Goal: Task Accomplishment & Management: Use online tool/utility

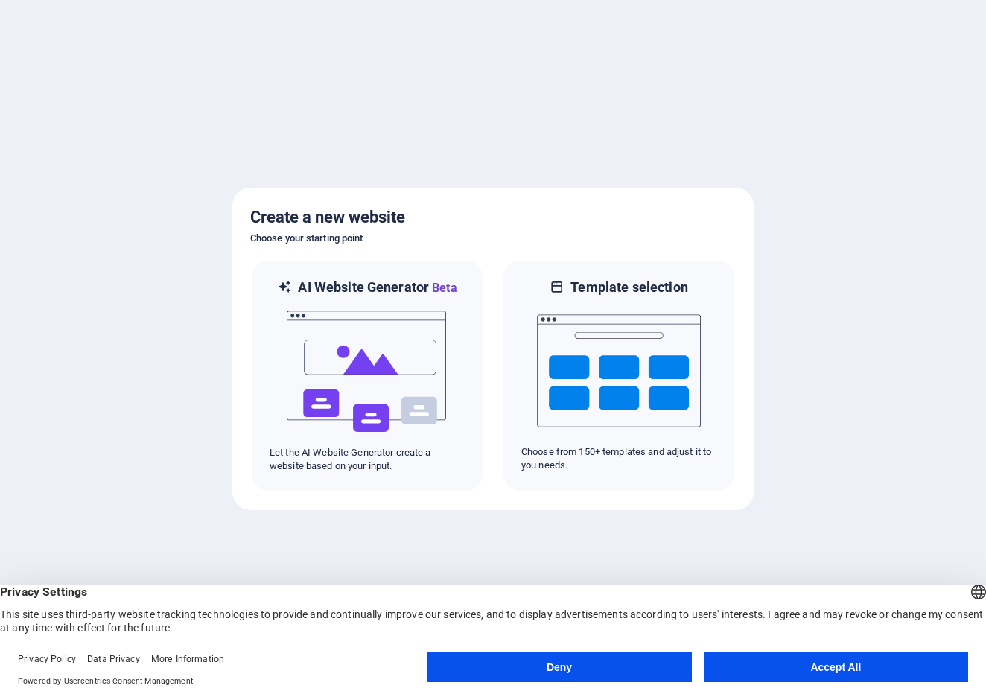
click at [887, 659] on button "Accept All" at bounding box center [836, 668] width 264 height 30
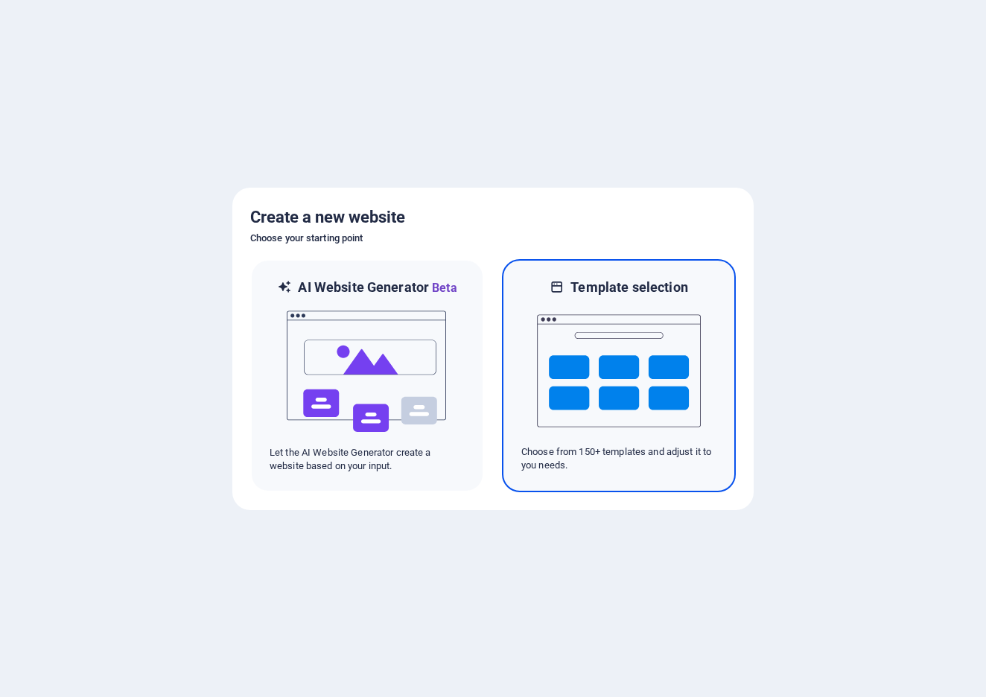
click at [641, 354] on img at bounding box center [619, 371] width 164 height 149
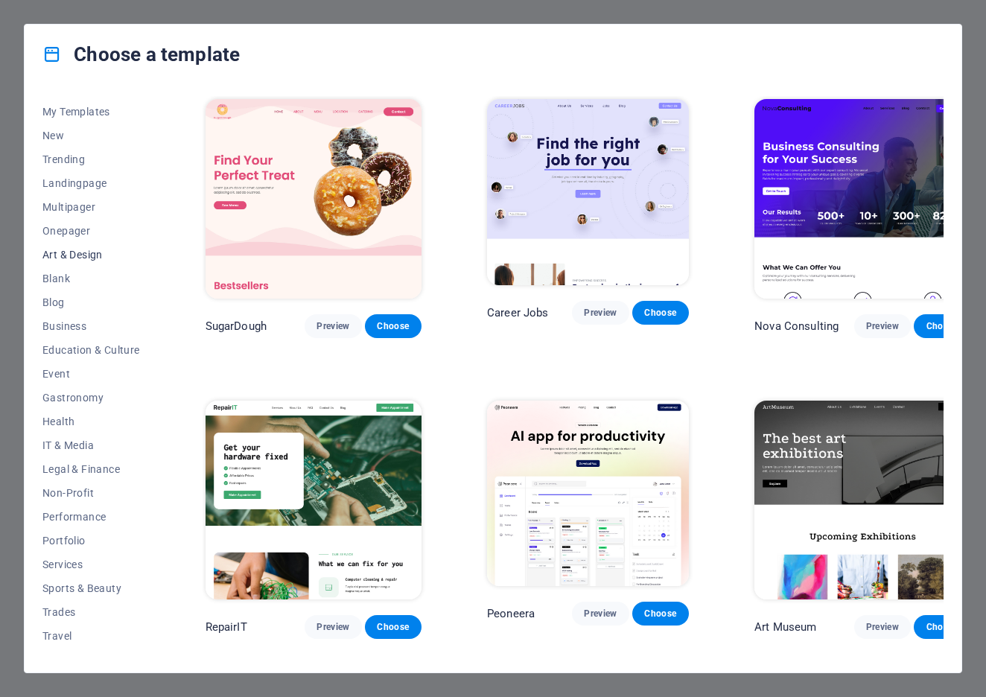
scroll to position [37, 0]
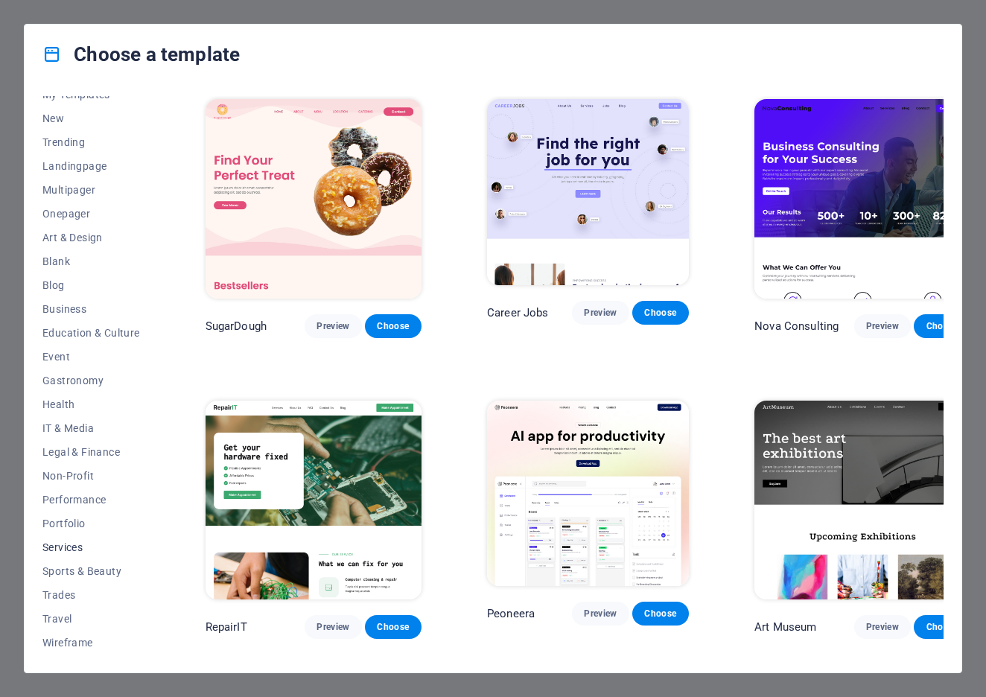
click at [74, 551] on span "Services" at bounding box center [91, 548] width 98 height 12
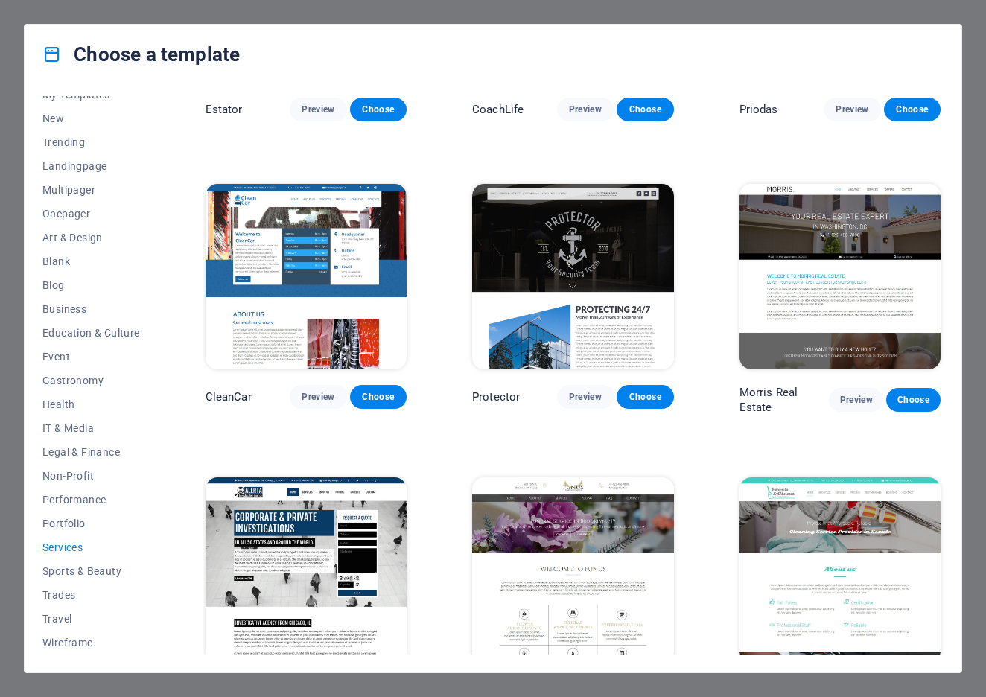
scroll to position [0, 0]
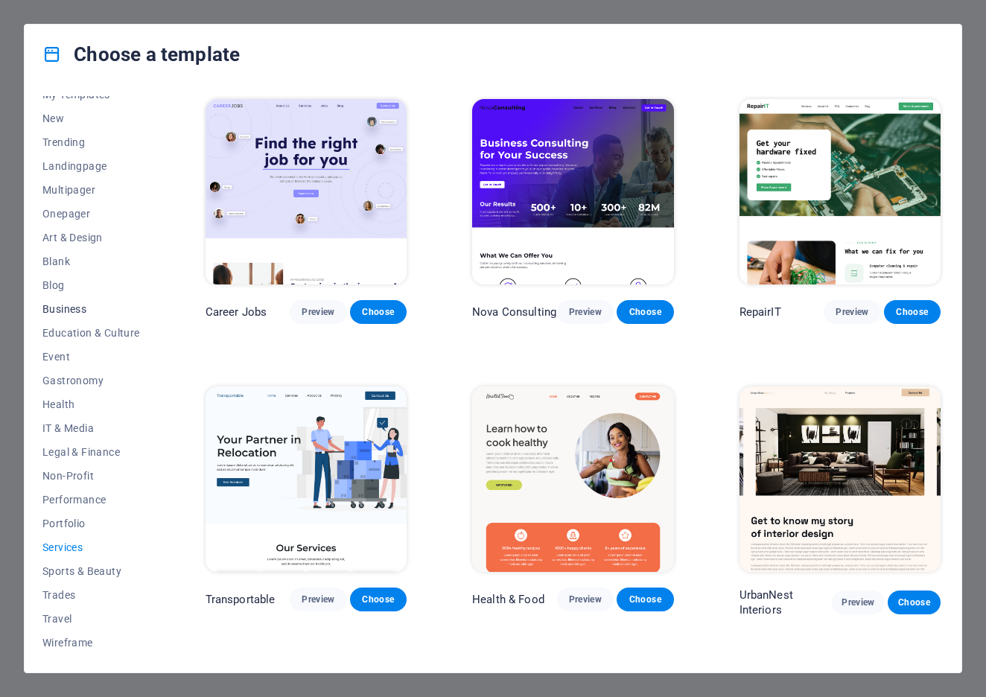
click at [77, 306] on span "Business" at bounding box center [91, 309] width 98 height 12
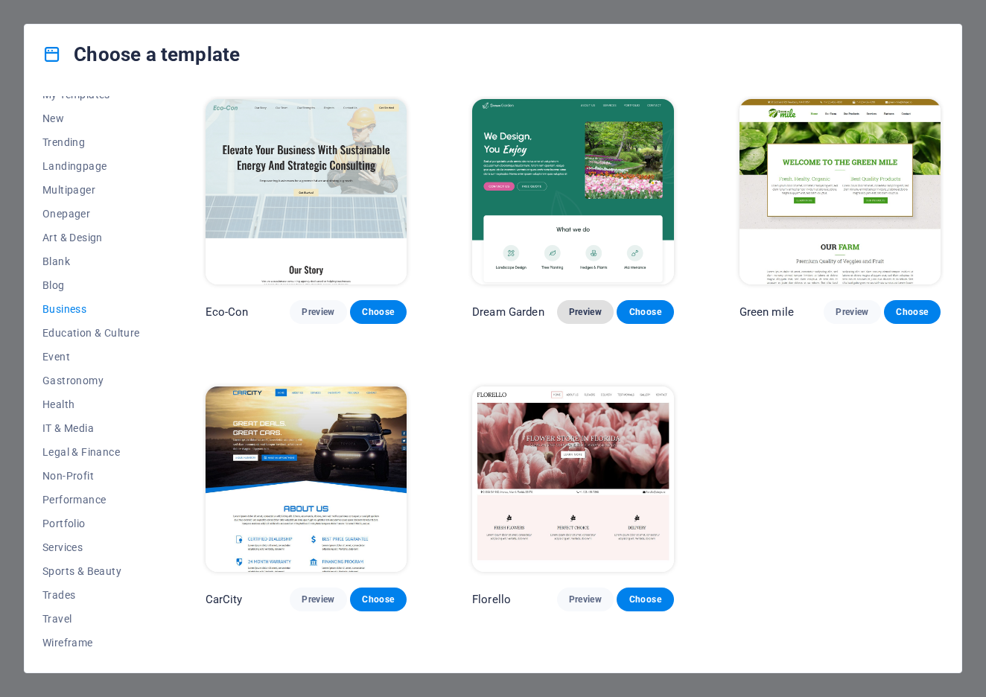
click at [588, 320] on button "Preview" at bounding box center [585, 312] width 57 height 24
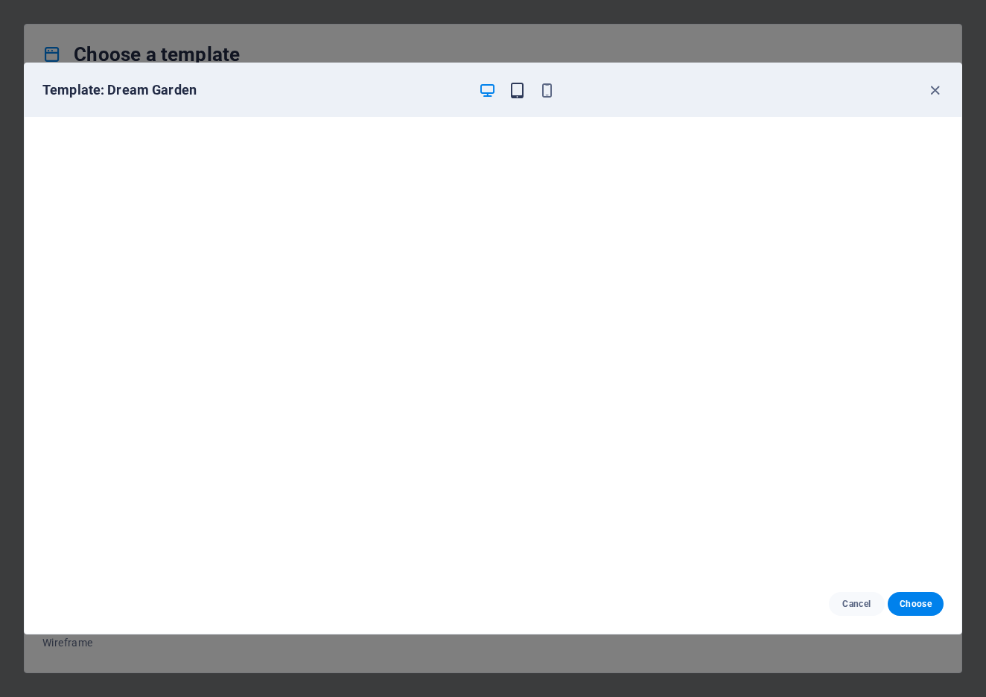
click at [524, 98] on icon "button" at bounding box center [517, 90] width 17 height 17
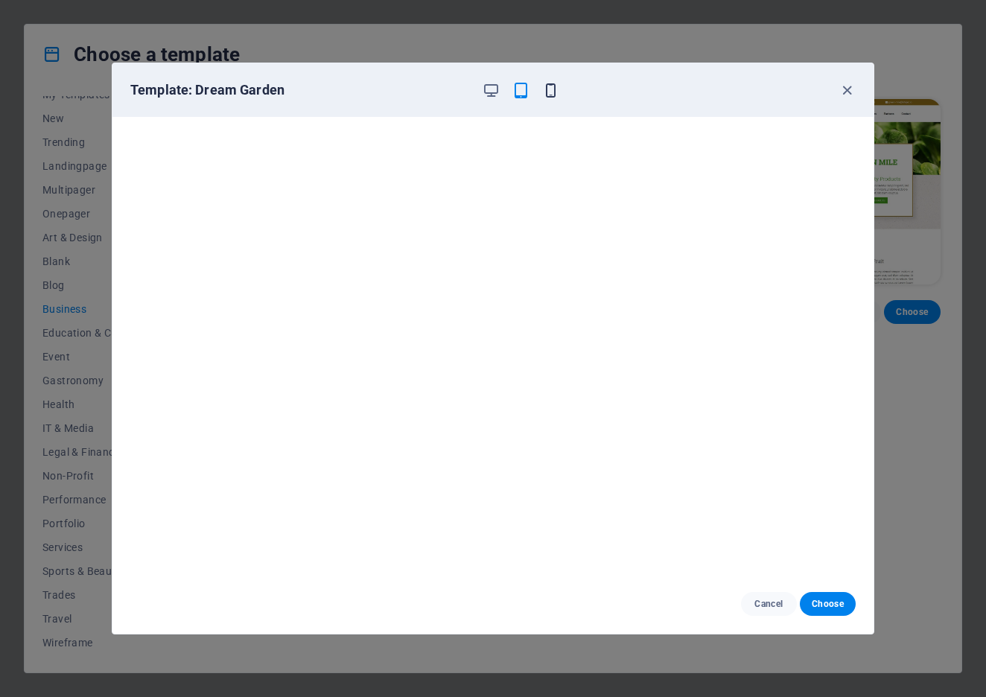
click at [544, 92] on icon "button" at bounding box center [550, 90] width 17 height 17
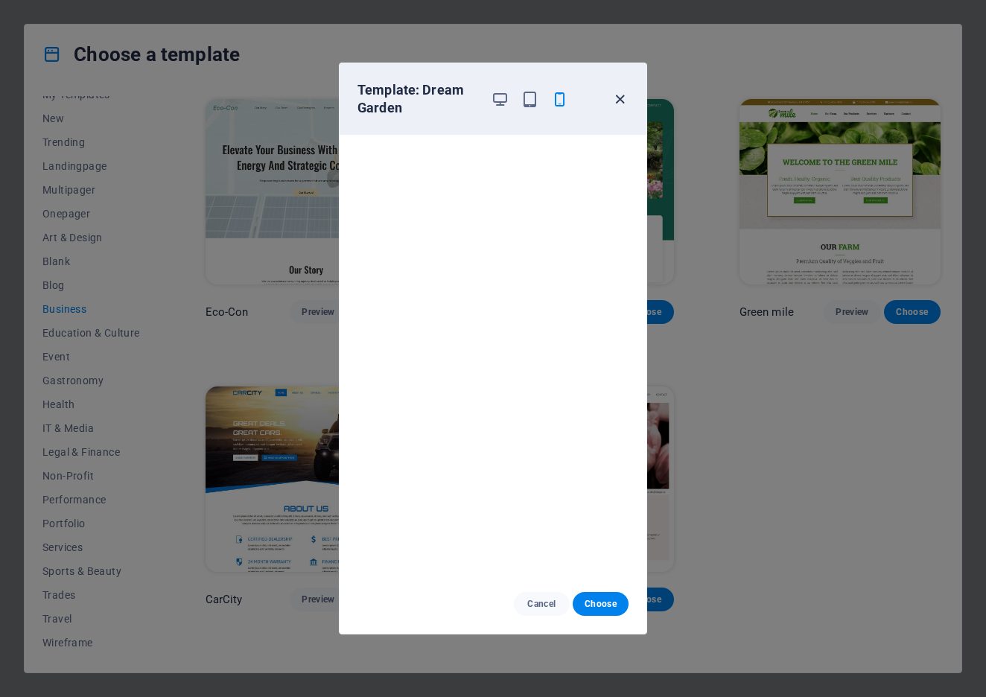
click at [618, 97] on icon "button" at bounding box center [620, 99] width 17 height 17
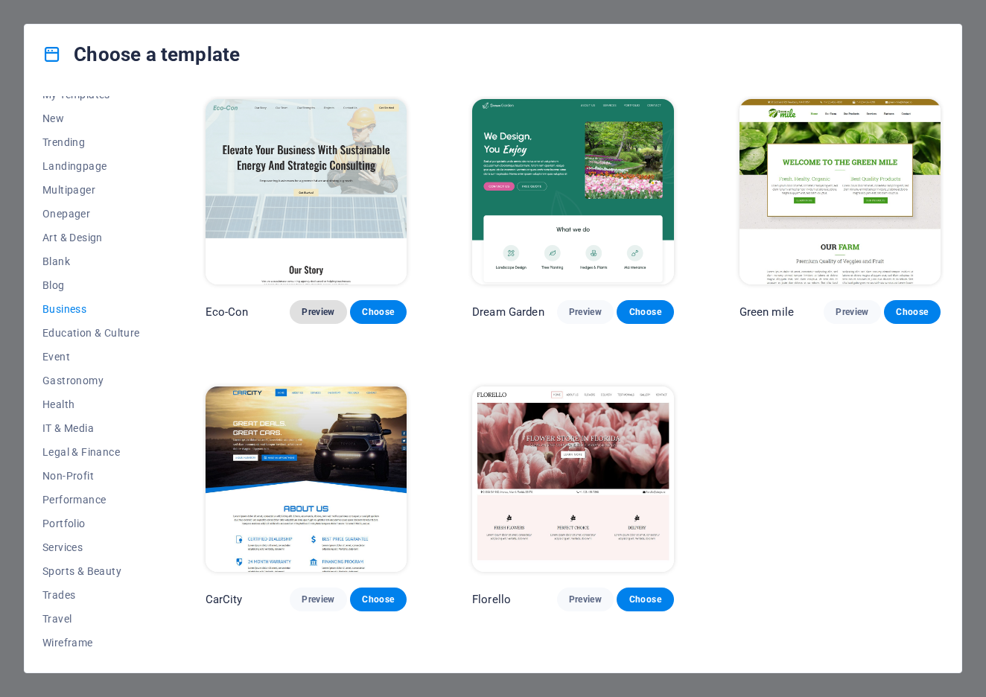
click at [325, 306] on span "Preview" at bounding box center [318, 312] width 33 height 12
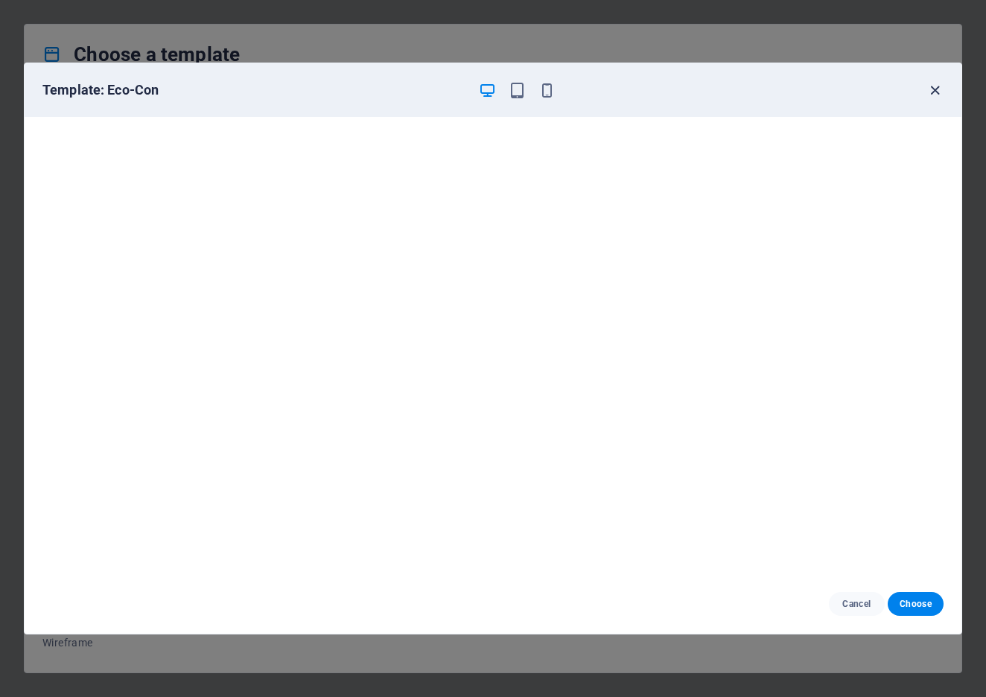
click at [931, 92] on icon "button" at bounding box center [935, 90] width 17 height 17
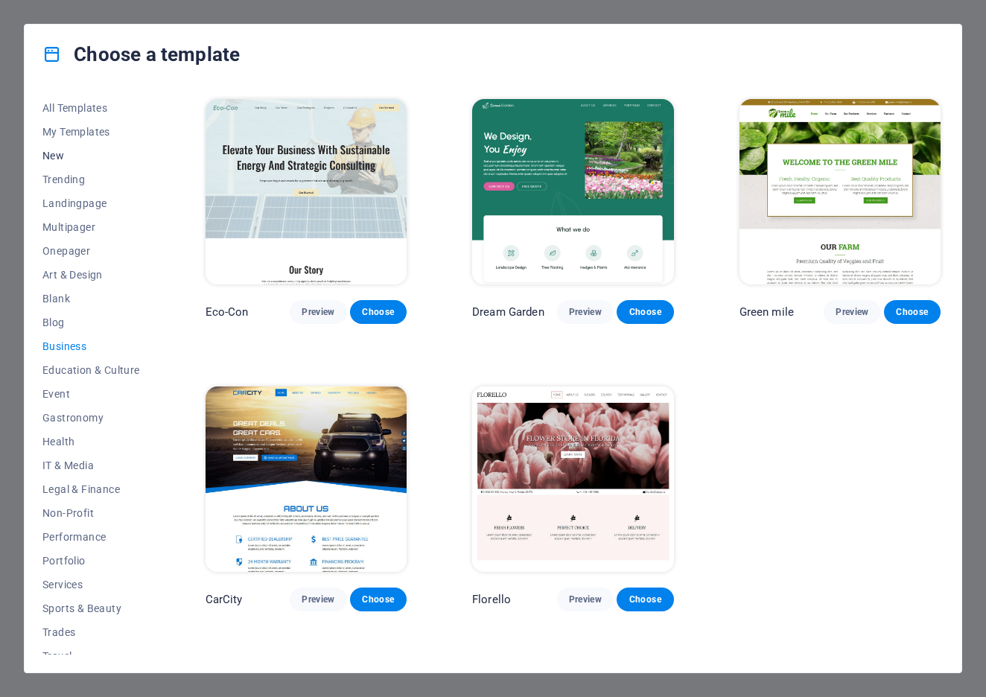
click at [52, 155] on span "New" at bounding box center [91, 156] width 98 height 12
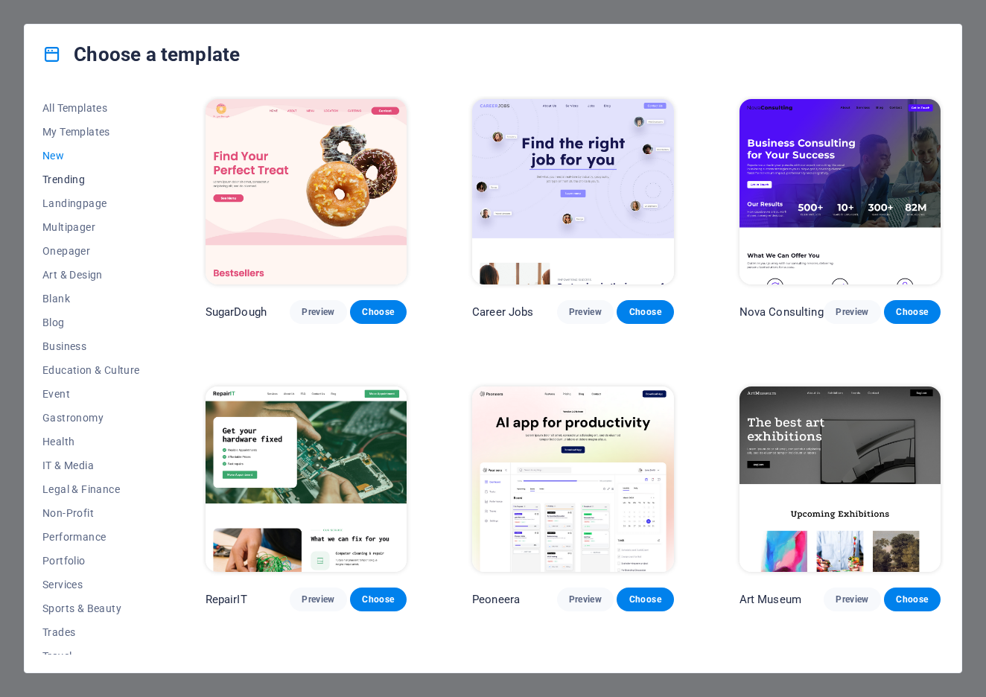
click at [60, 180] on span "Trending" at bounding box center [91, 180] width 98 height 12
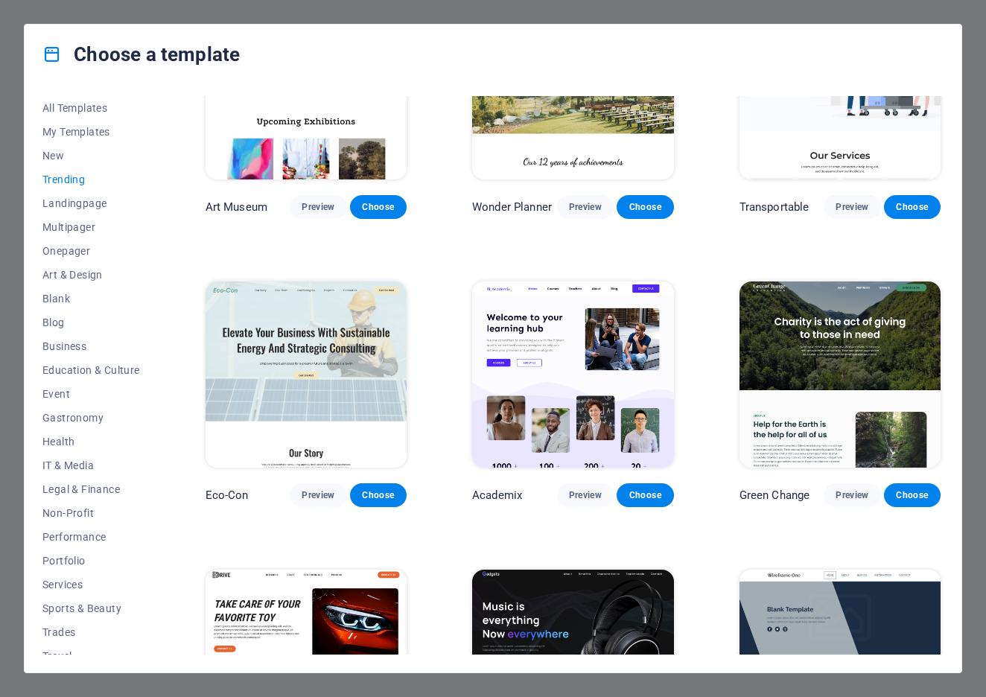
scroll to position [498, 0]
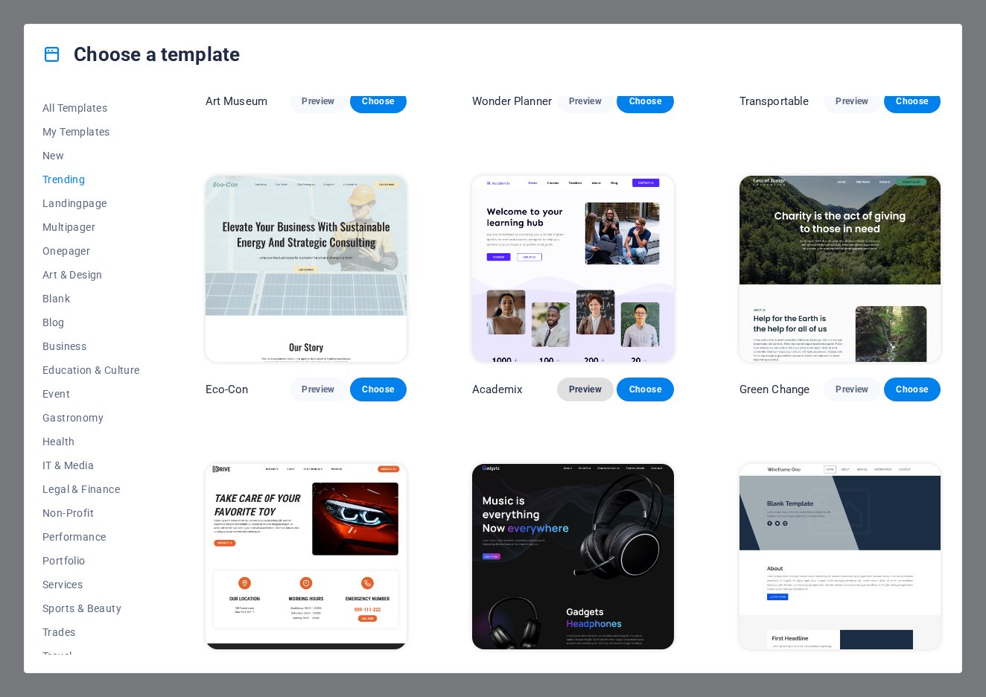
click at [583, 388] on span "Preview" at bounding box center [585, 390] width 33 height 12
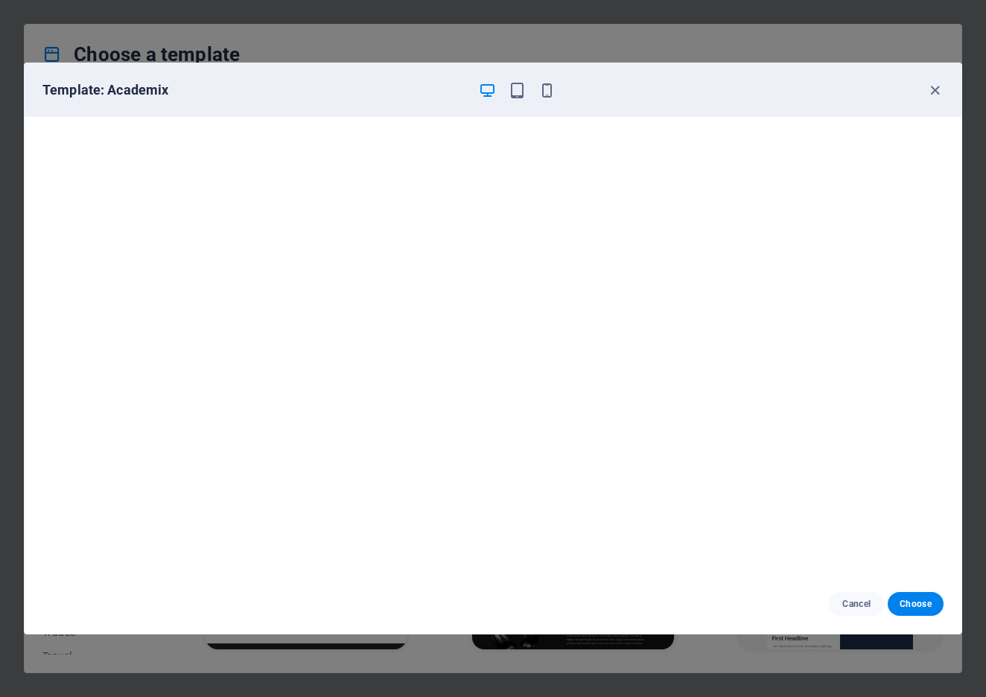
scroll to position [0, 0]
click at [933, 87] on icon "button" at bounding box center [935, 90] width 17 height 17
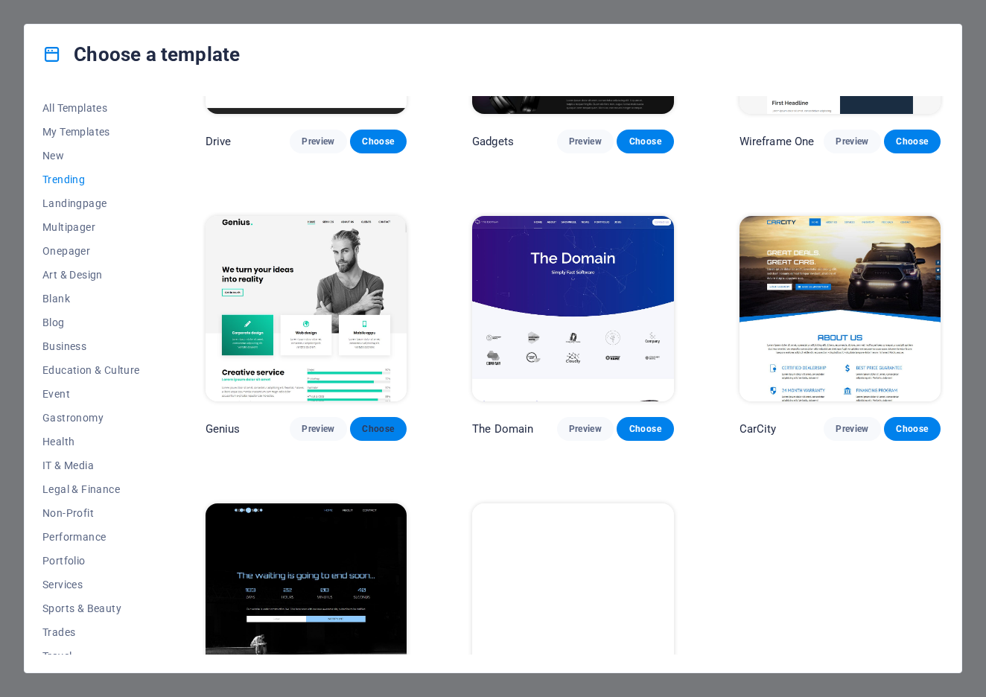
scroll to position [1098, 0]
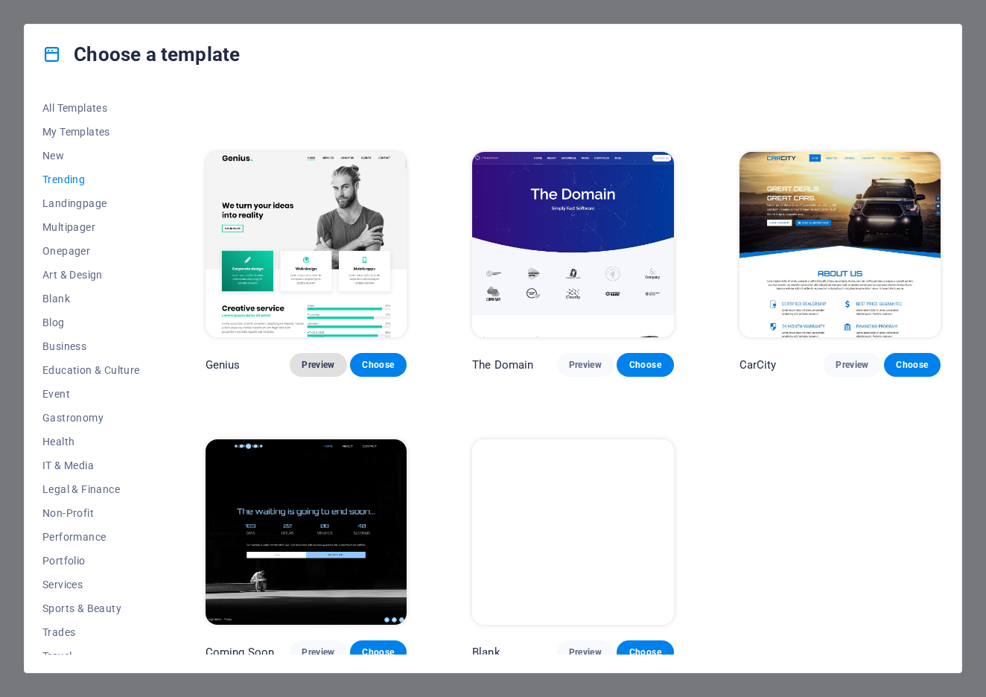
click at [311, 359] on span "Preview" at bounding box center [318, 365] width 33 height 12
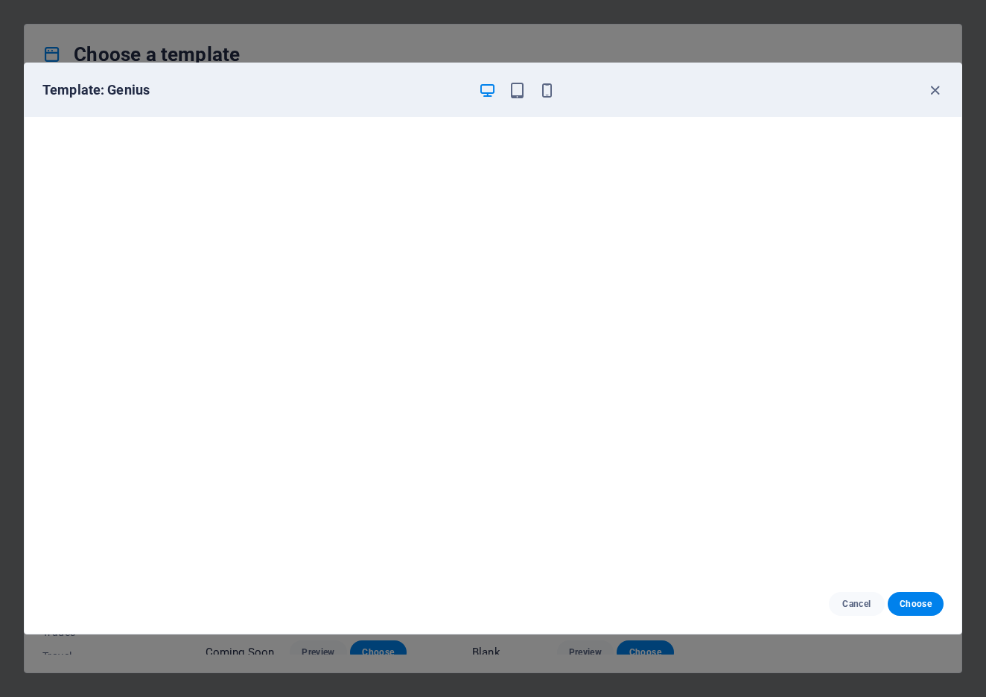
scroll to position [0, 0]
click at [854, 603] on span "Cancel" at bounding box center [857, 604] width 32 height 12
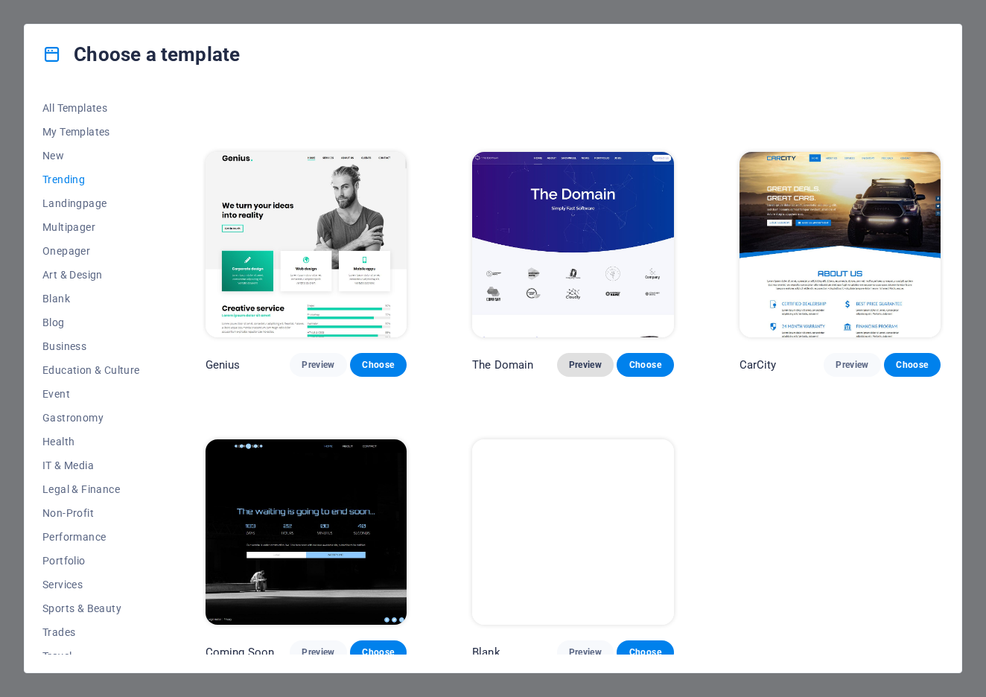
click at [596, 363] on button "Preview" at bounding box center [585, 365] width 57 height 24
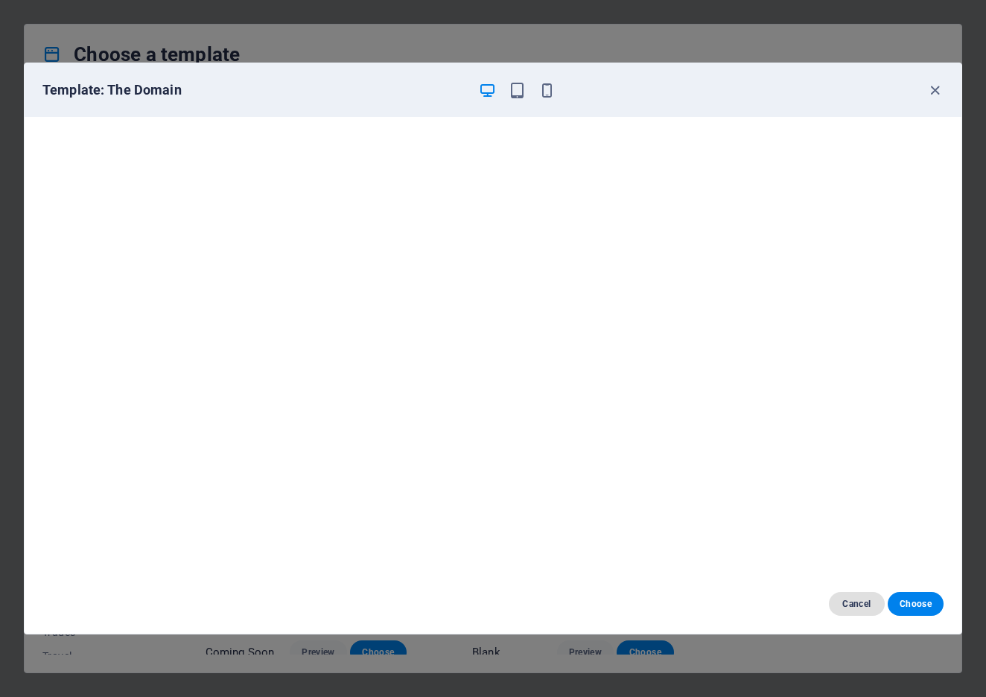
click at [857, 609] on span "Cancel" at bounding box center [857, 604] width 32 height 12
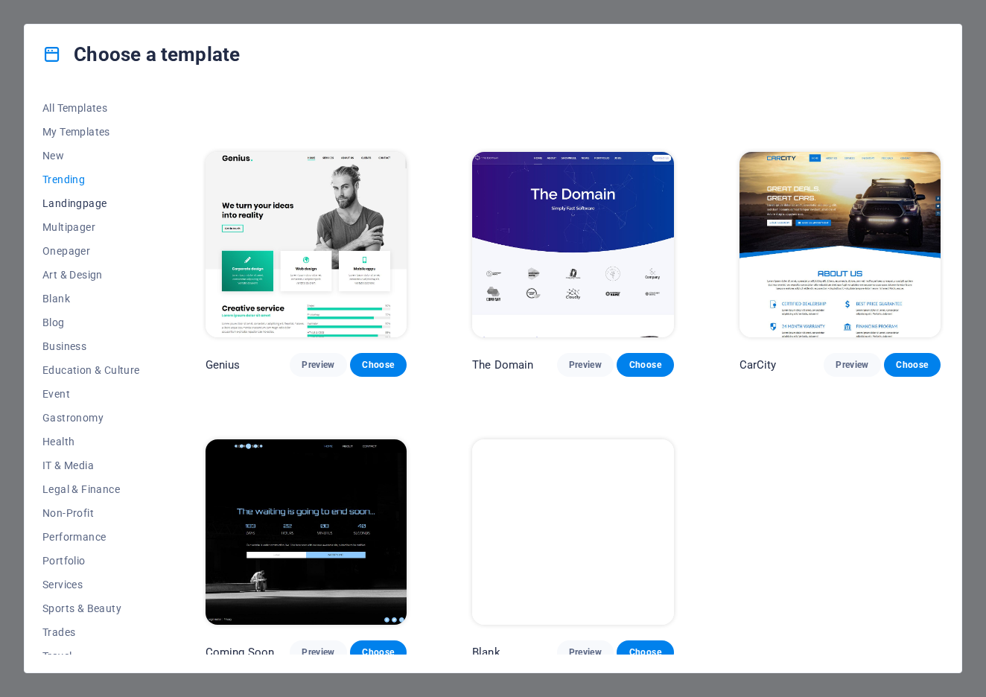
click at [58, 200] on span "Landingpage" at bounding box center [91, 203] width 98 height 12
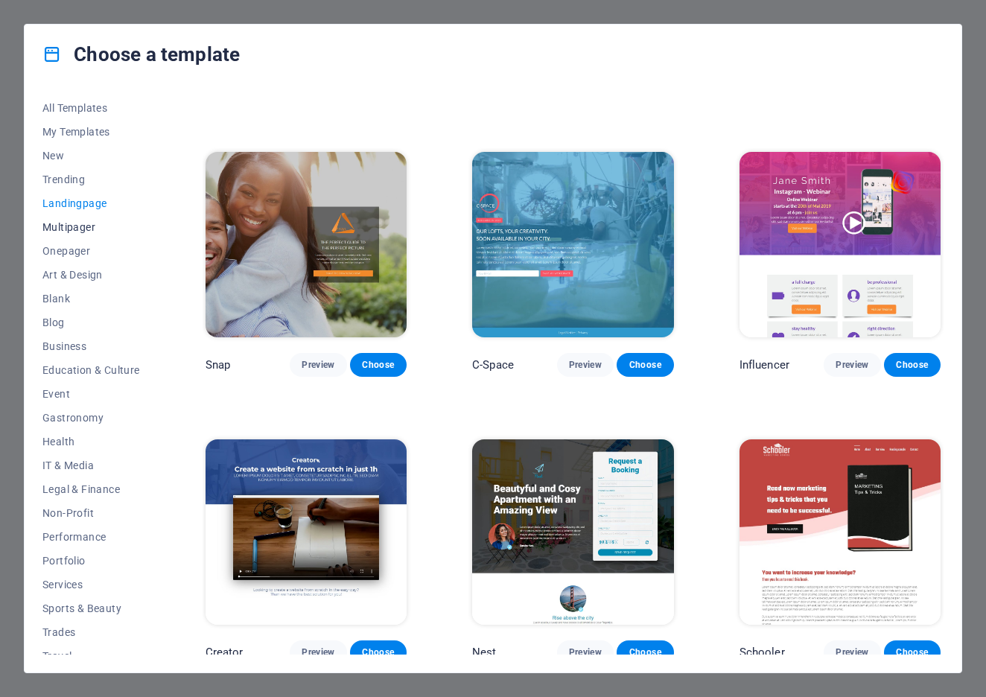
click at [65, 219] on button "Multipager" at bounding box center [91, 227] width 98 height 24
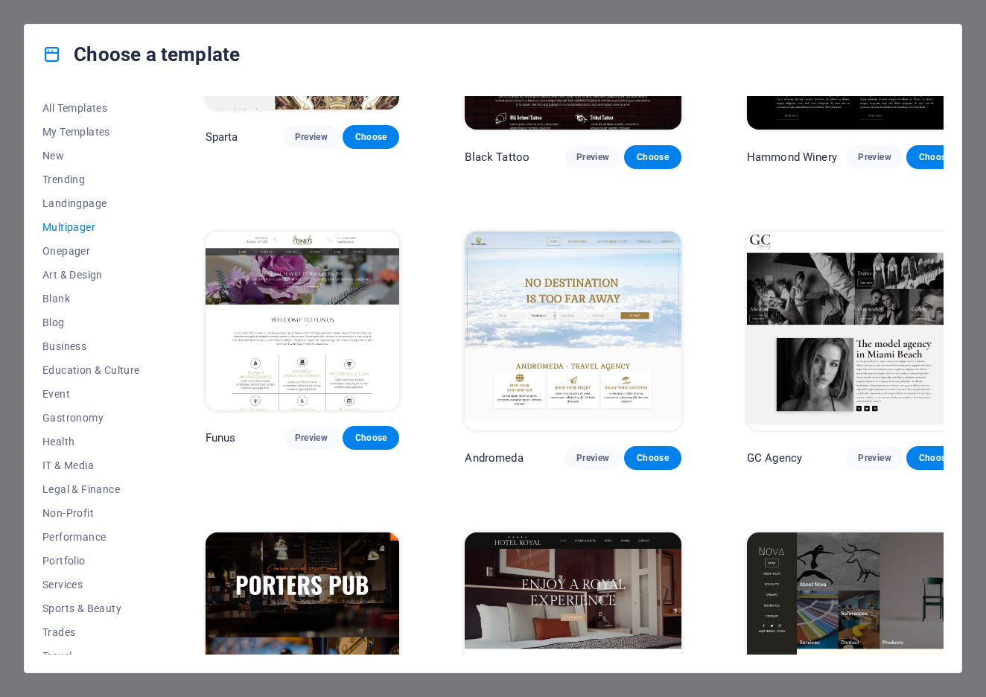
scroll to position [6015, 0]
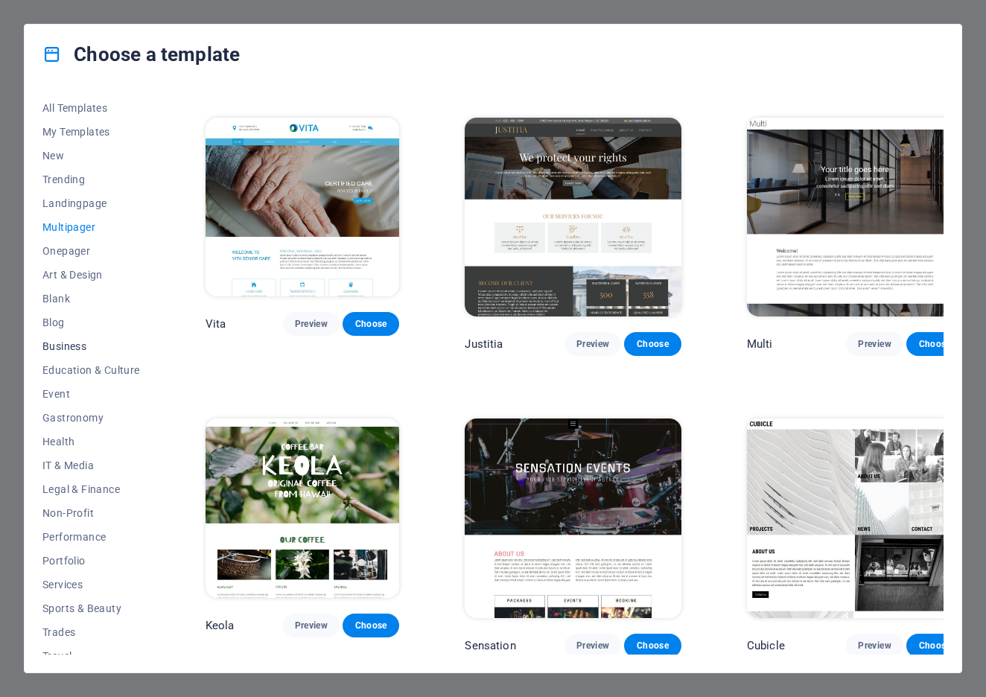
click at [65, 343] on span "Business" at bounding box center [91, 346] width 98 height 12
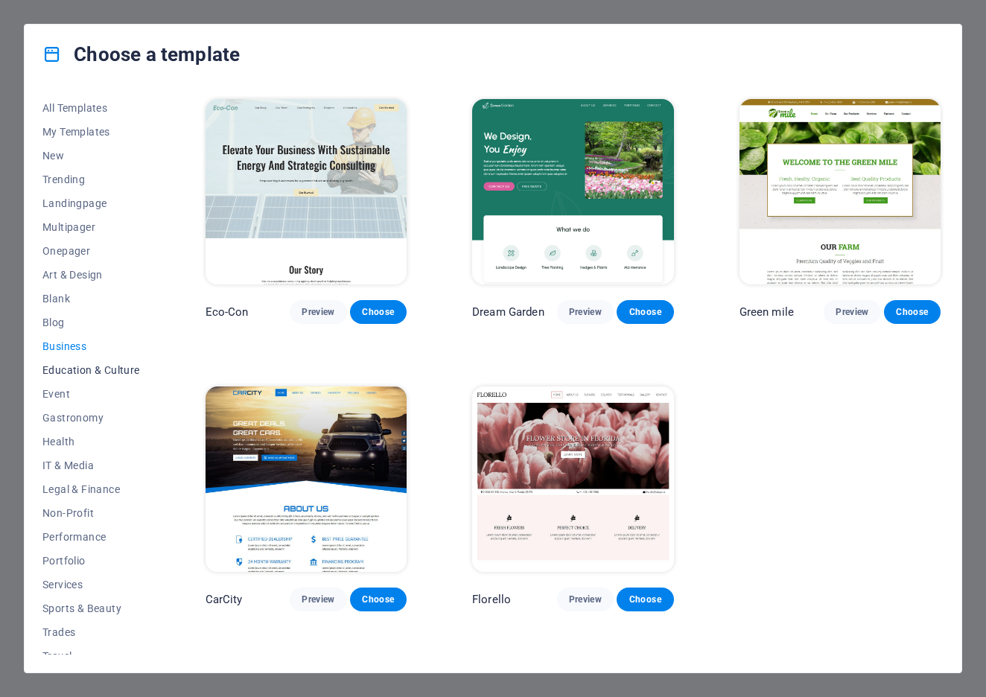
click at [101, 367] on span "Education & Culture" at bounding box center [91, 370] width 98 height 12
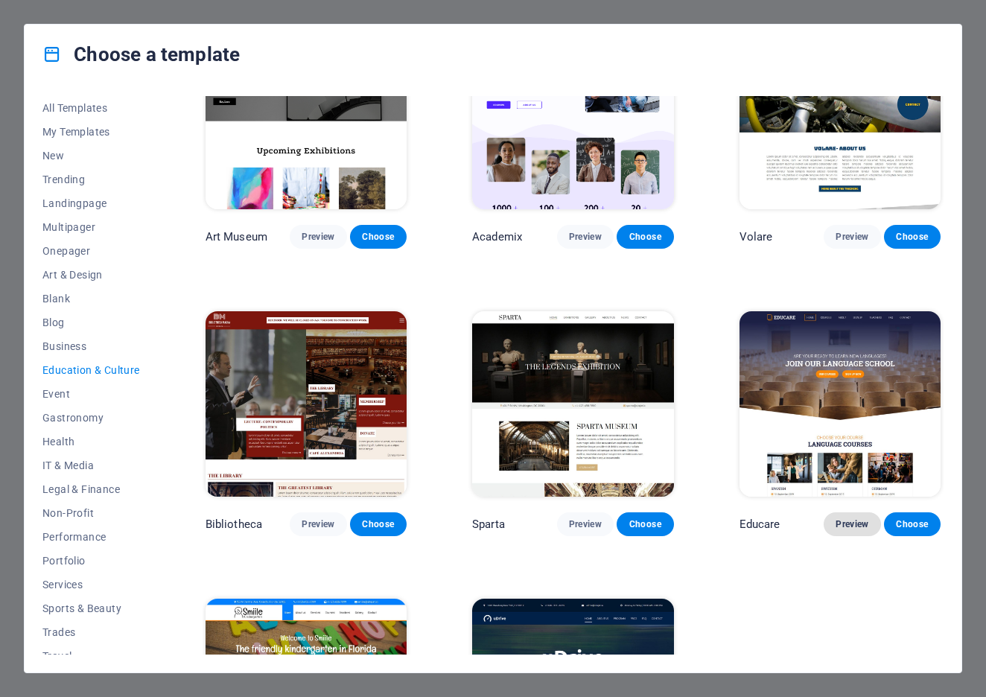
scroll to position [45, 0]
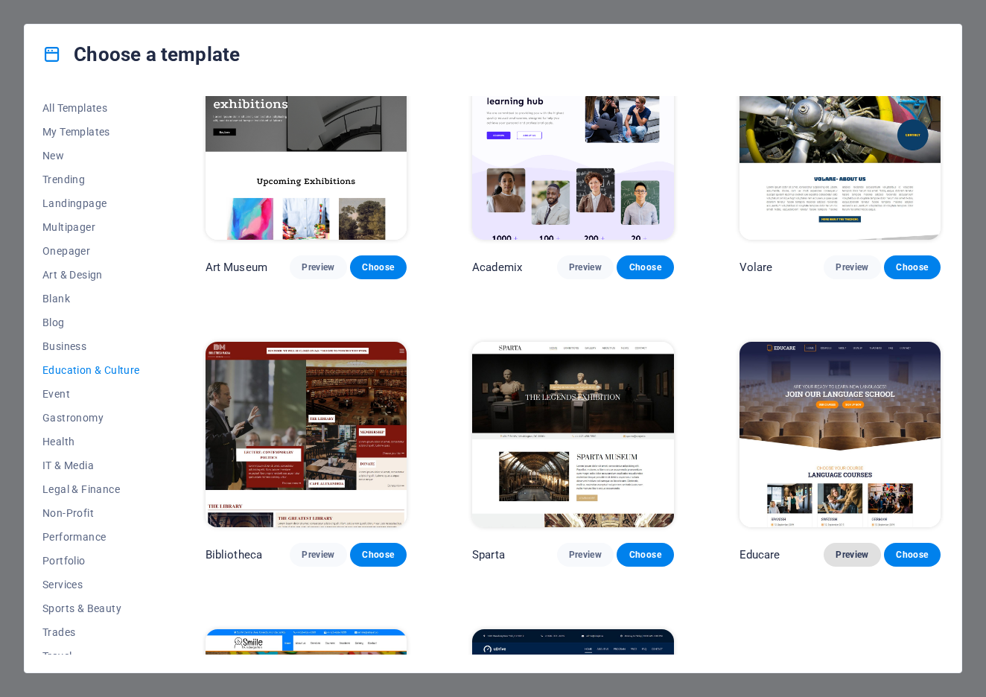
click at [842, 543] on button "Preview" at bounding box center [852, 555] width 57 height 24
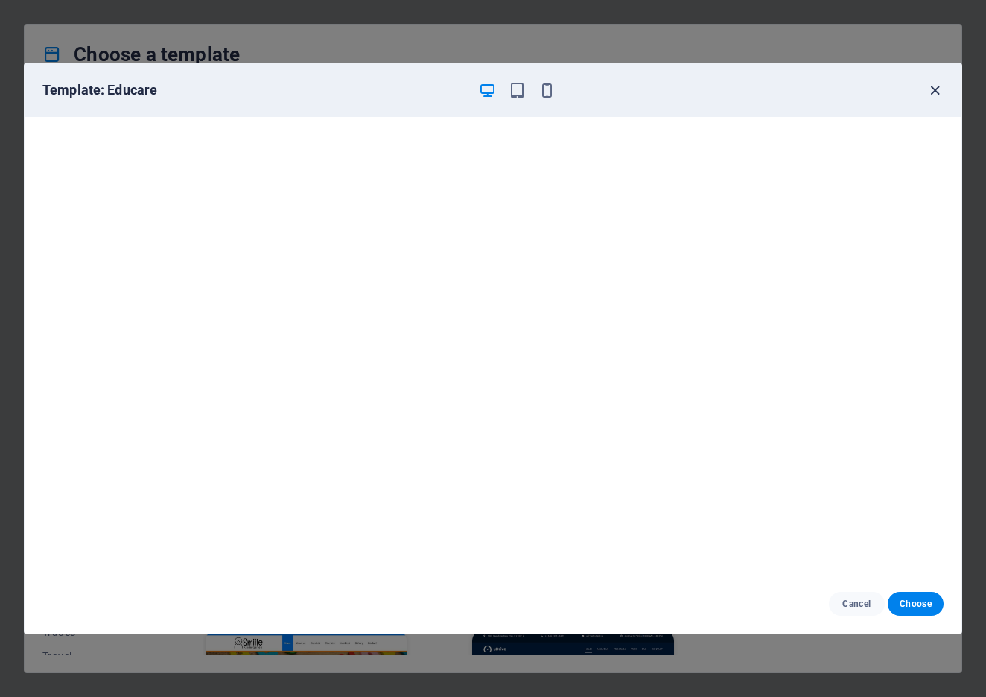
click at [939, 88] on icon "button" at bounding box center [935, 90] width 17 height 17
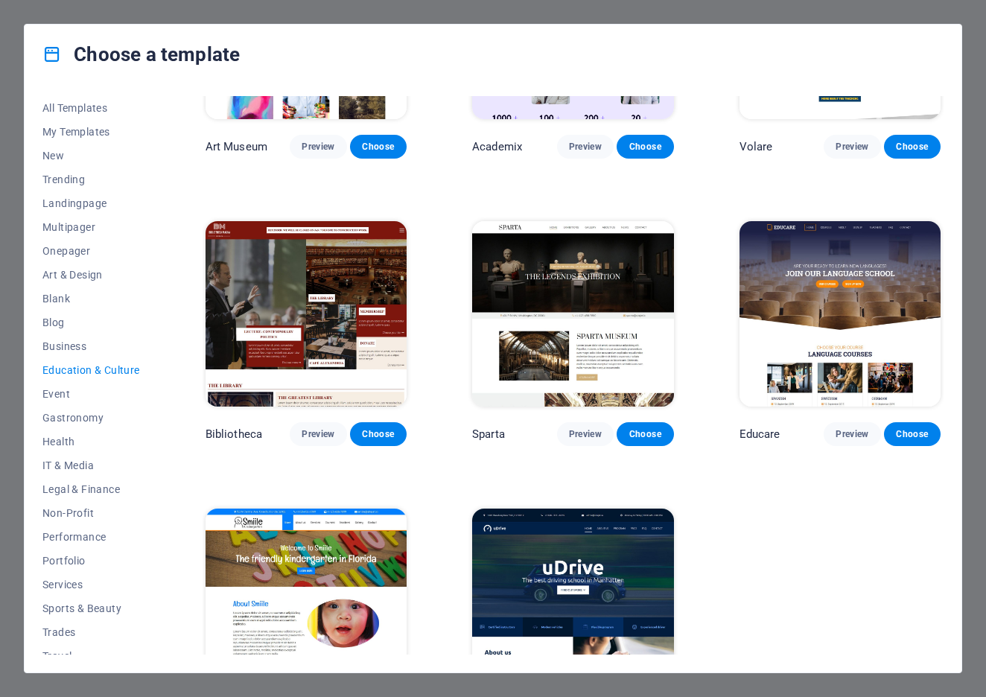
scroll to position [240, 0]
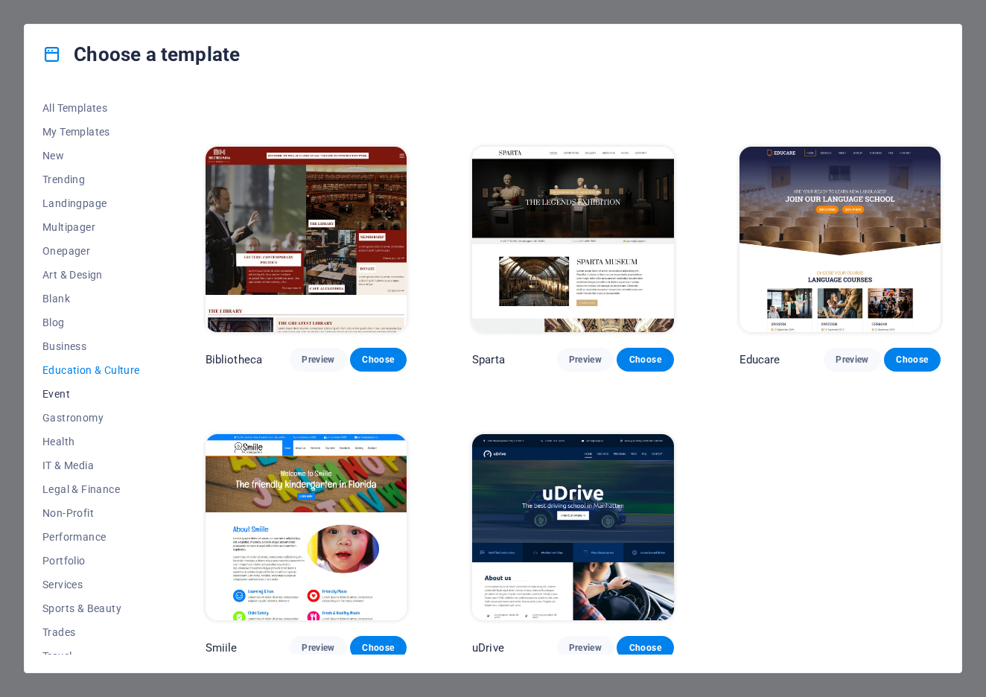
click at [61, 384] on button "Event" at bounding box center [91, 394] width 98 height 24
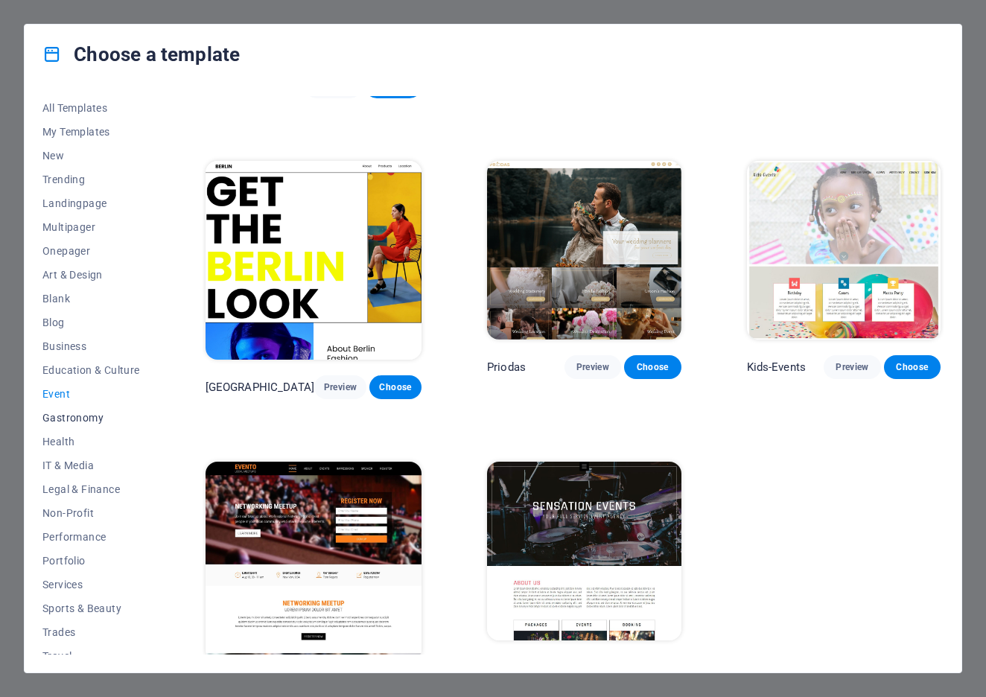
click at [69, 416] on span "Gastronomy" at bounding box center [91, 418] width 98 height 12
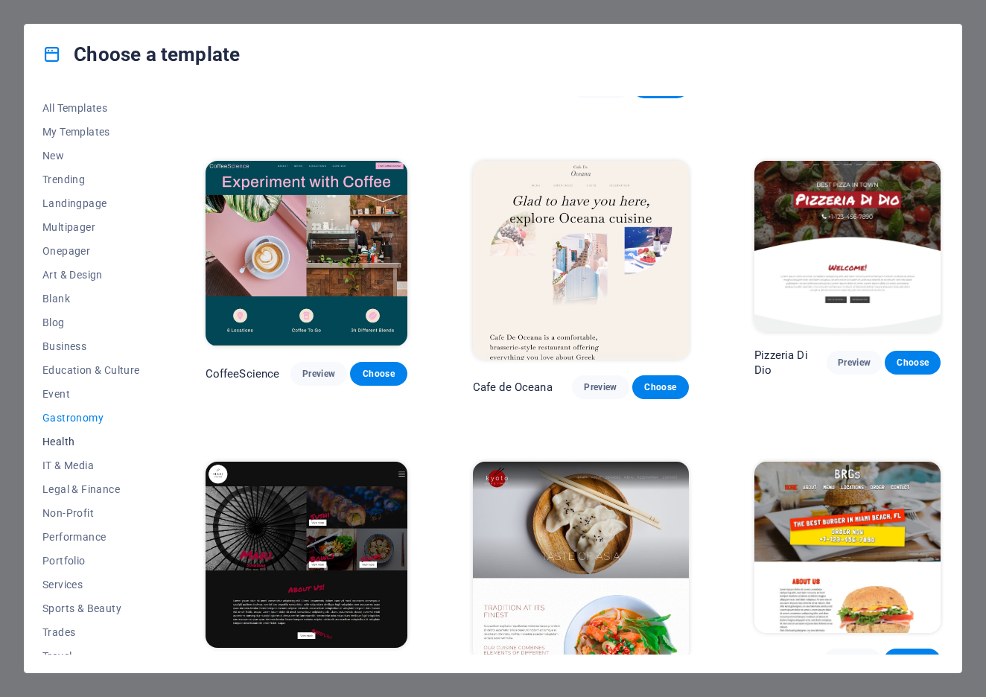
click at [70, 437] on span "Health" at bounding box center [91, 442] width 98 height 12
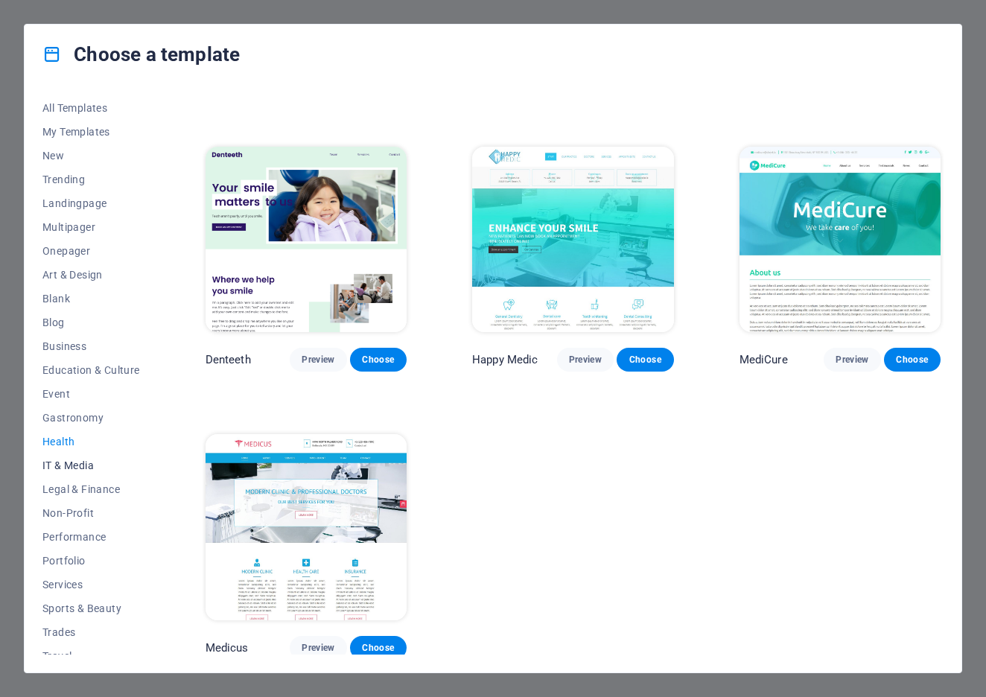
click at [71, 456] on button "IT & Media" at bounding box center [91, 466] width 98 height 24
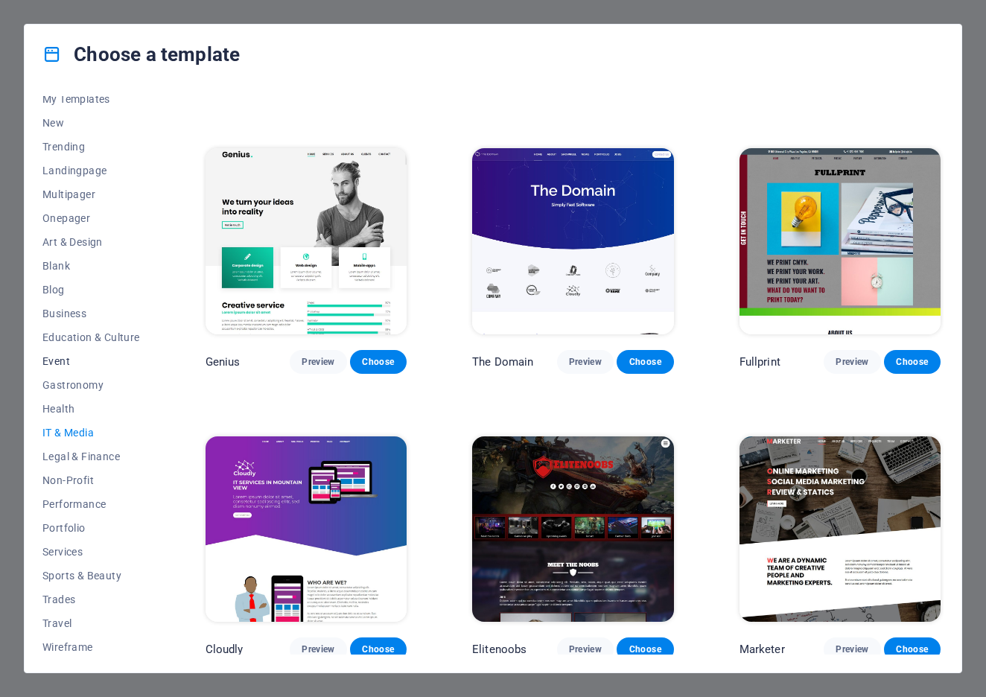
scroll to position [37, 0]
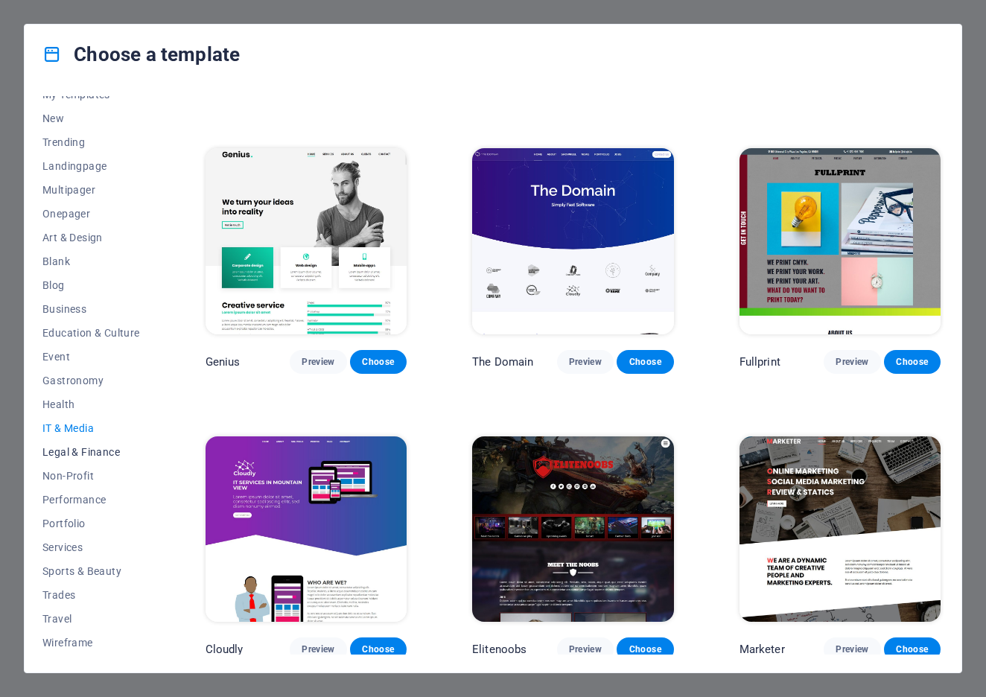
click at [92, 452] on span "Legal & Finance" at bounding box center [91, 452] width 98 height 12
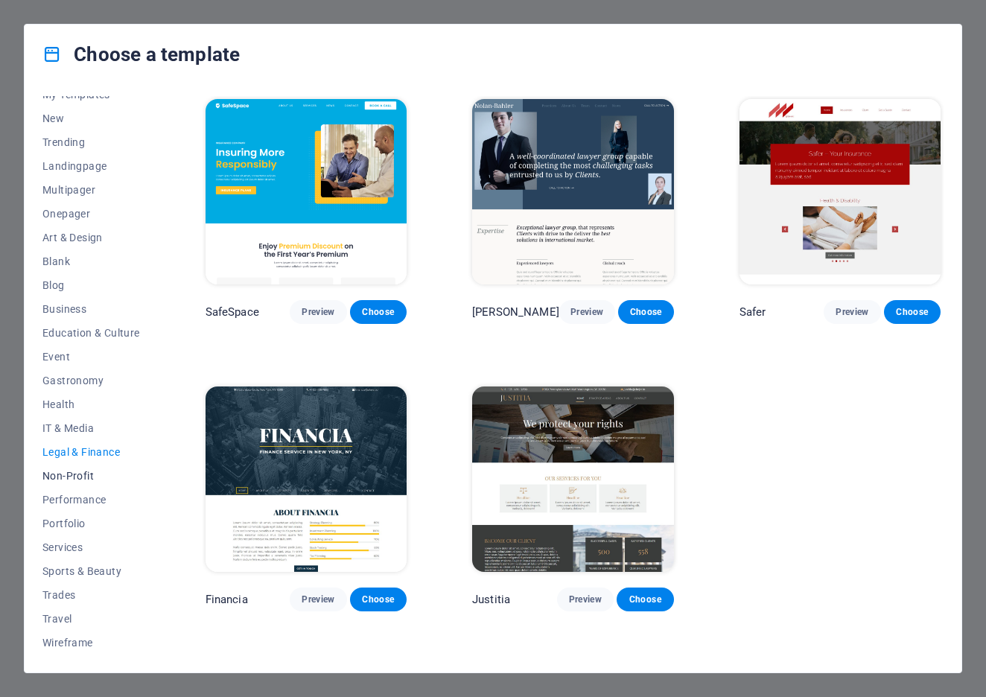
click at [89, 473] on span "Non-Profit" at bounding box center [91, 476] width 98 height 12
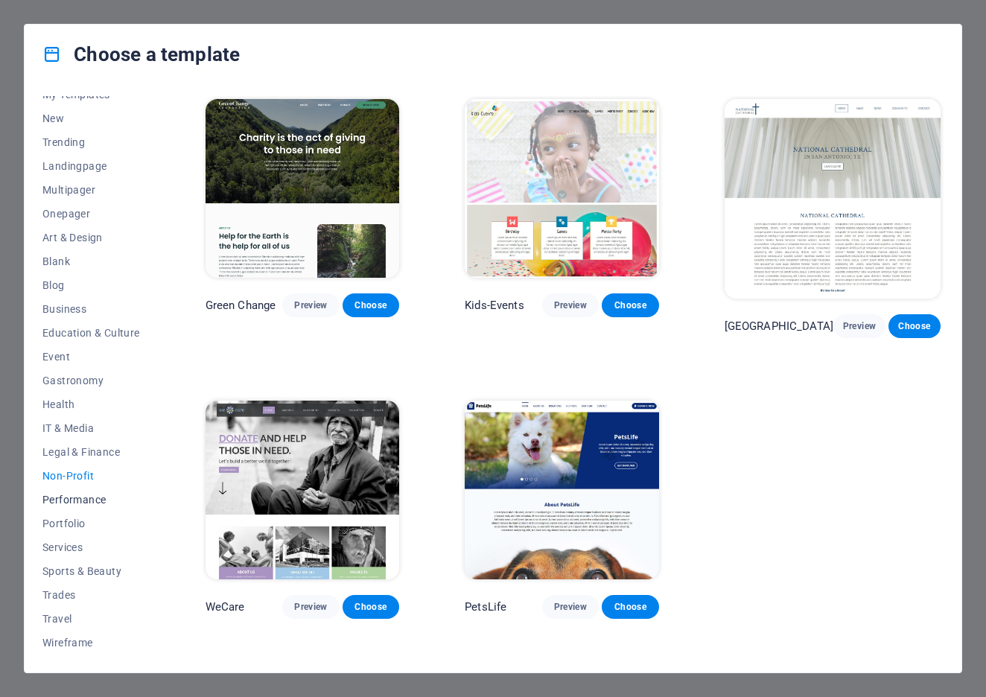
click at [76, 497] on span "Performance" at bounding box center [91, 500] width 98 height 12
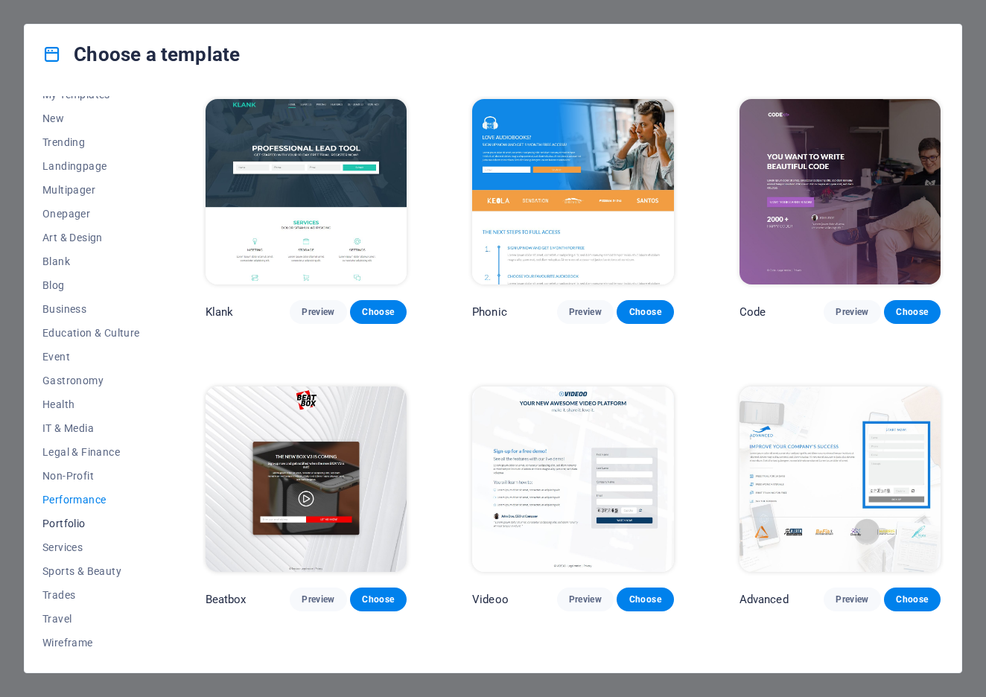
click at [73, 520] on span "Portfolio" at bounding box center [91, 524] width 98 height 12
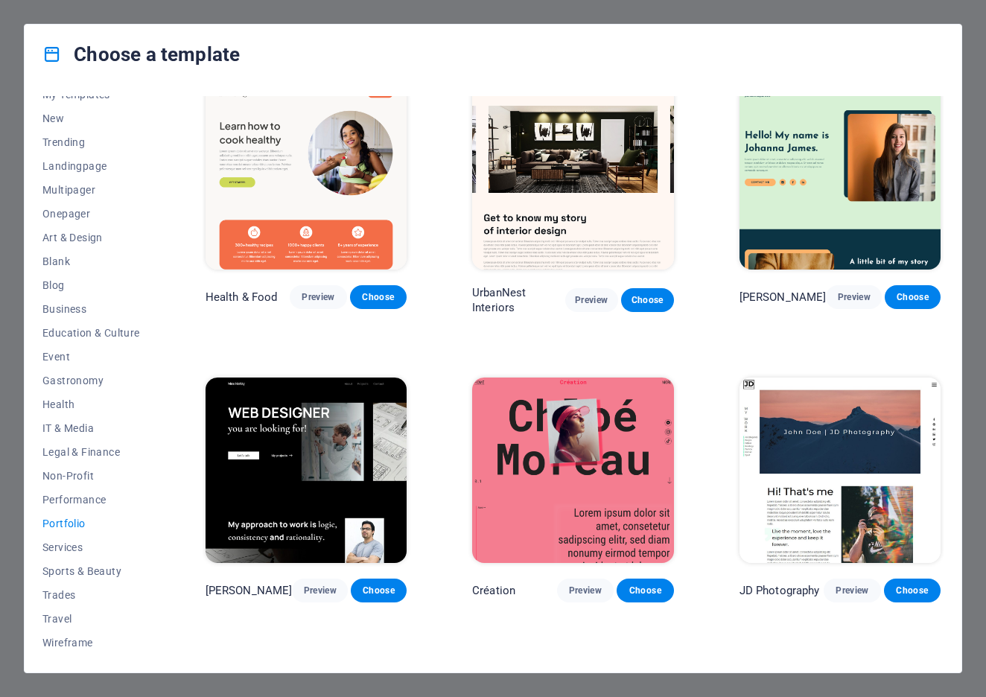
scroll to position [246, 0]
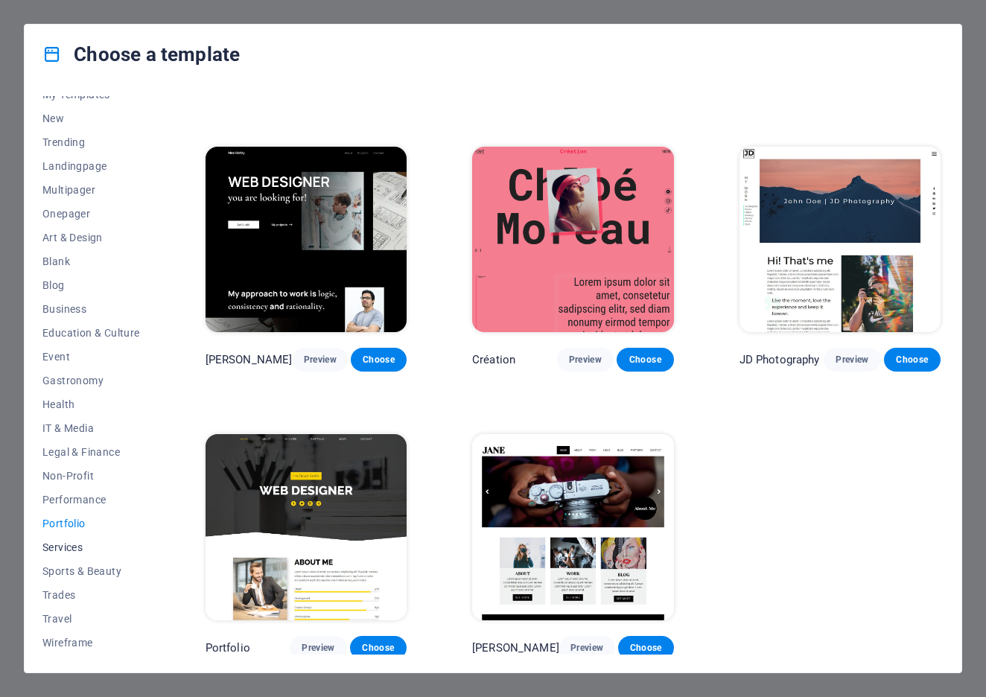
click at [59, 549] on span "Services" at bounding box center [91, 548] width 98 height 12
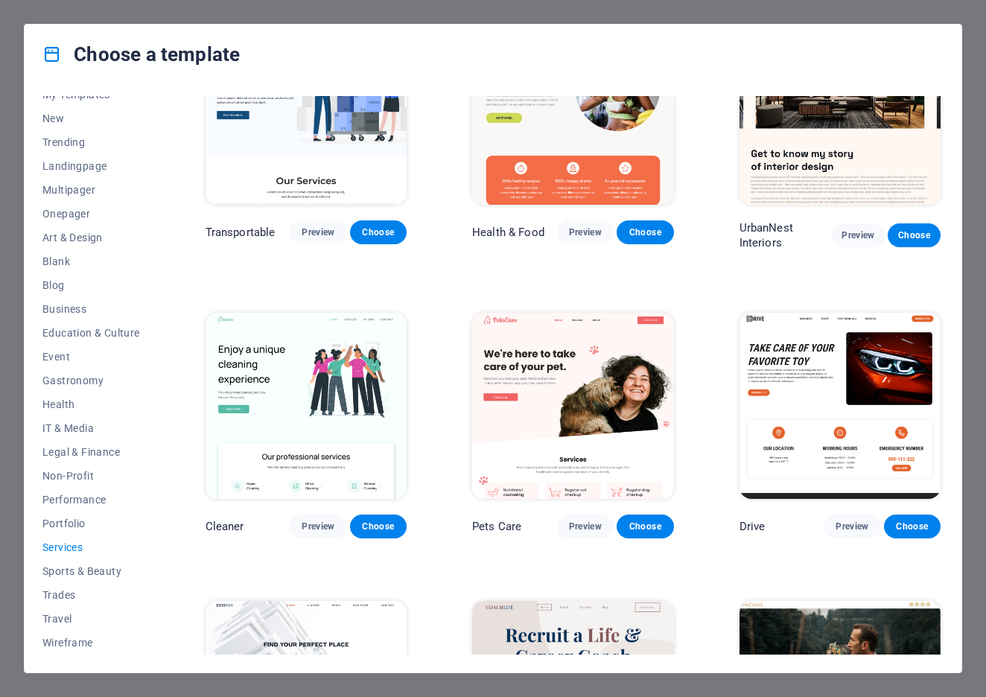
scroll to position [0, 0]
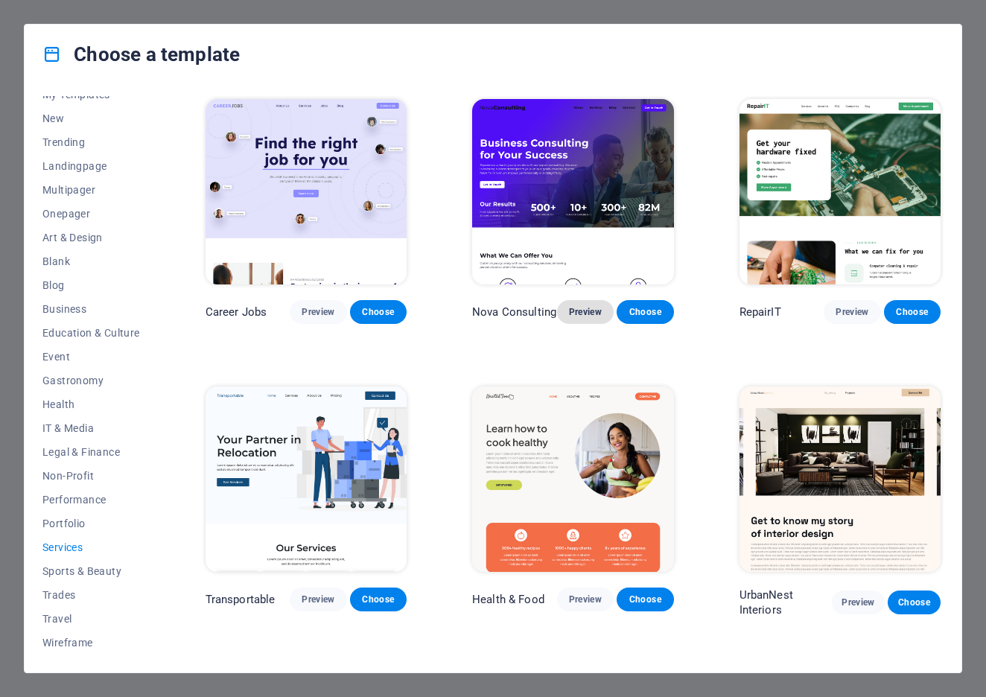
click at [586, 311] on span "Preview" at bounding box center [585, 312] width 33 height 12
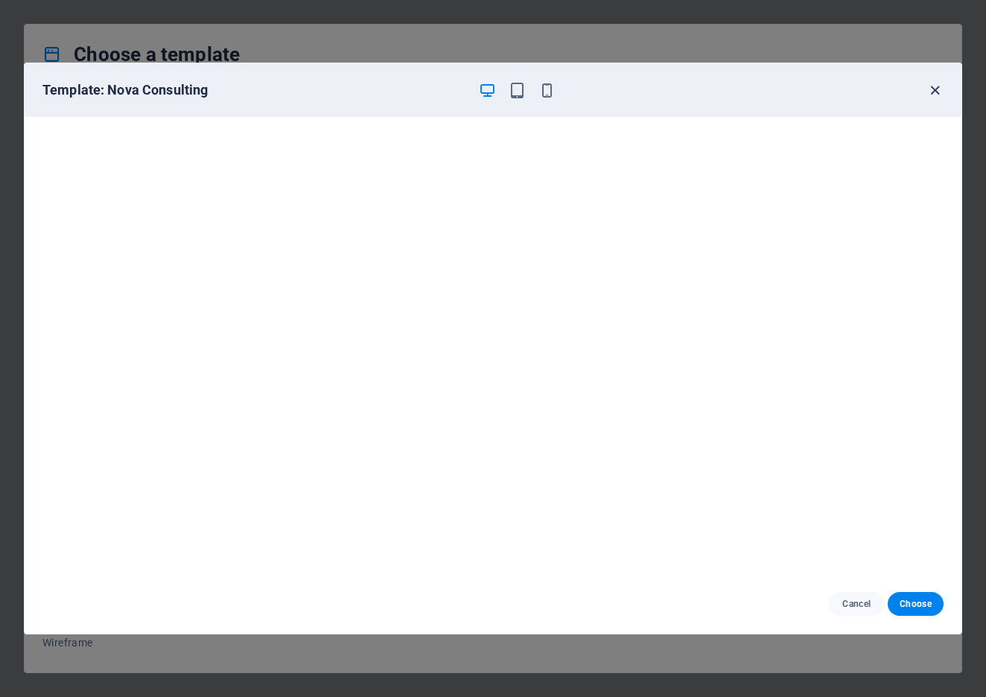
click at [940, 89] on icon "button" at bounding box center [935, 90] width 17 height 17
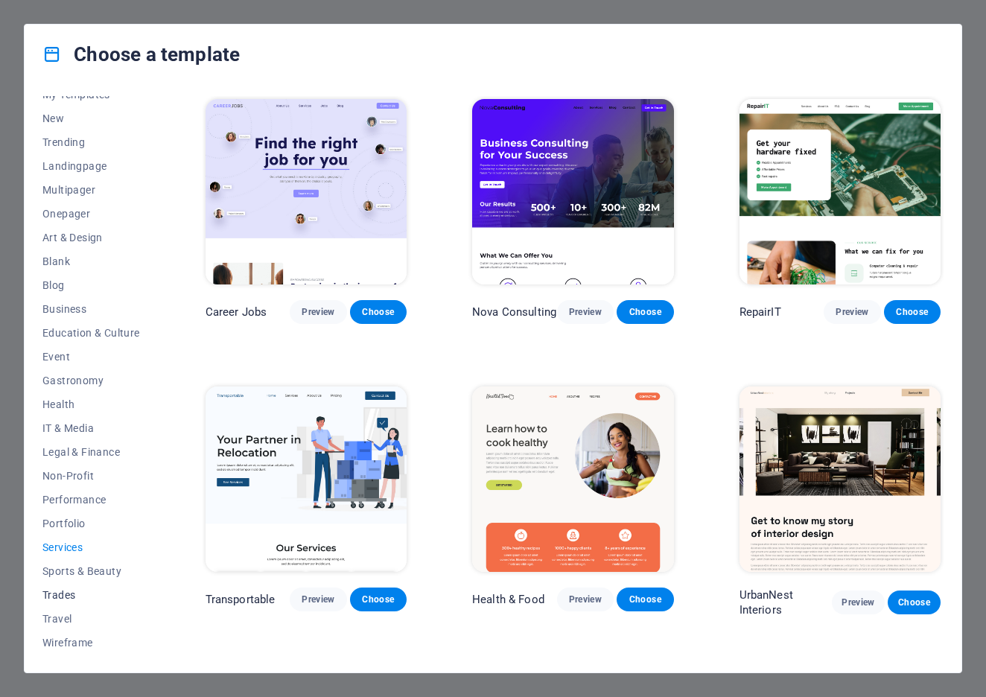
click at [77, 594] on span "Trades" at bounding box center [91, 595] width 98 height 12
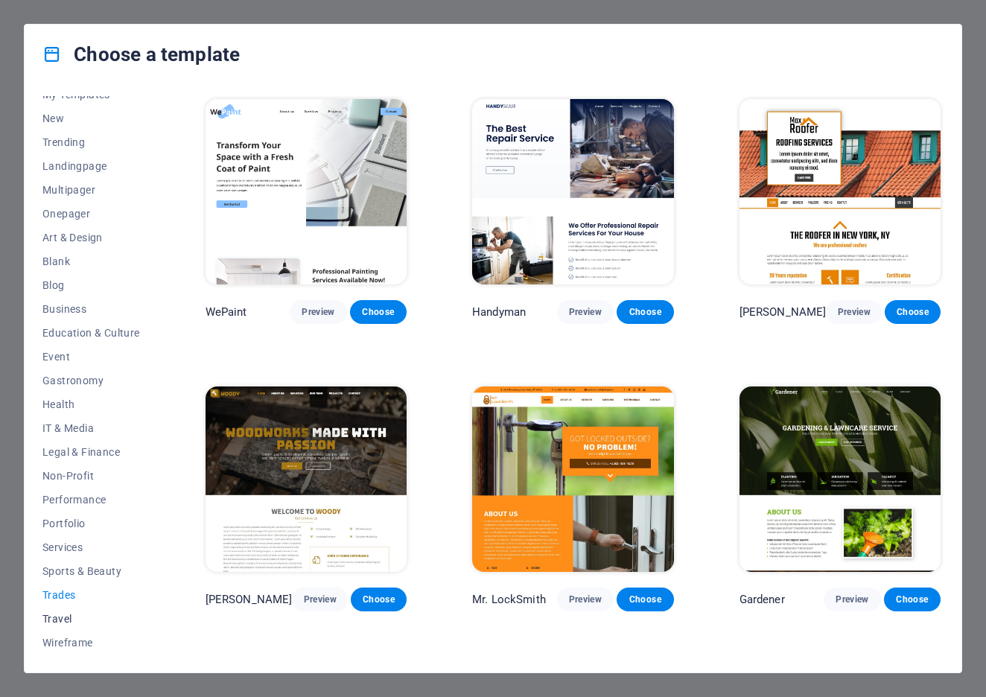
click at [69, 614] on span "Travel" at bounding box center [91, 619] width 98 height 12
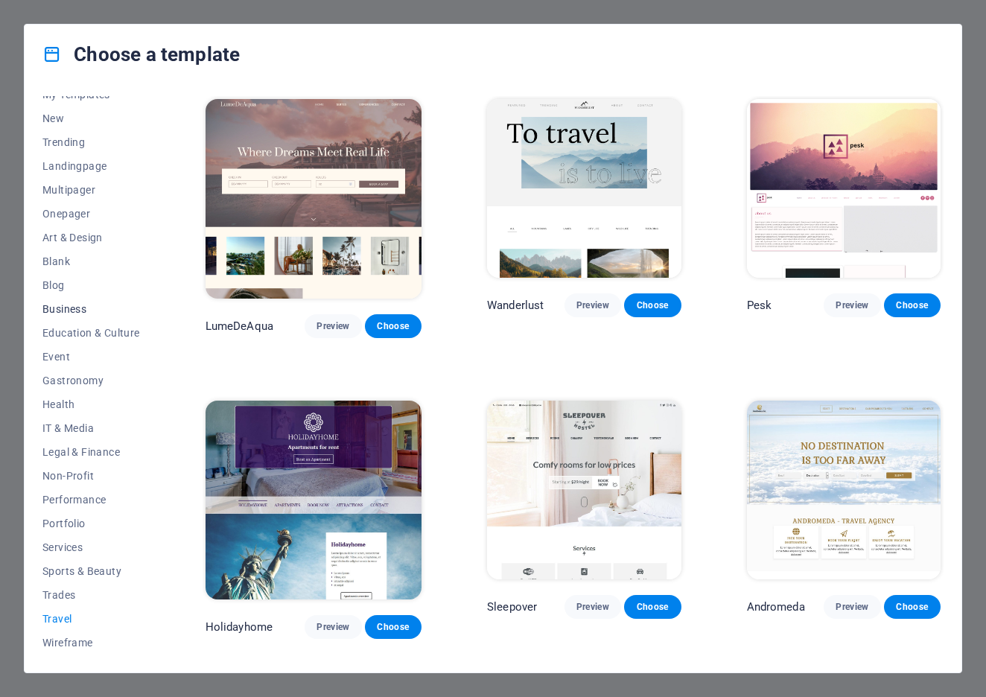
click at [74, 304] on span "Business" at bounding box center [91, 309] width 98 height 12
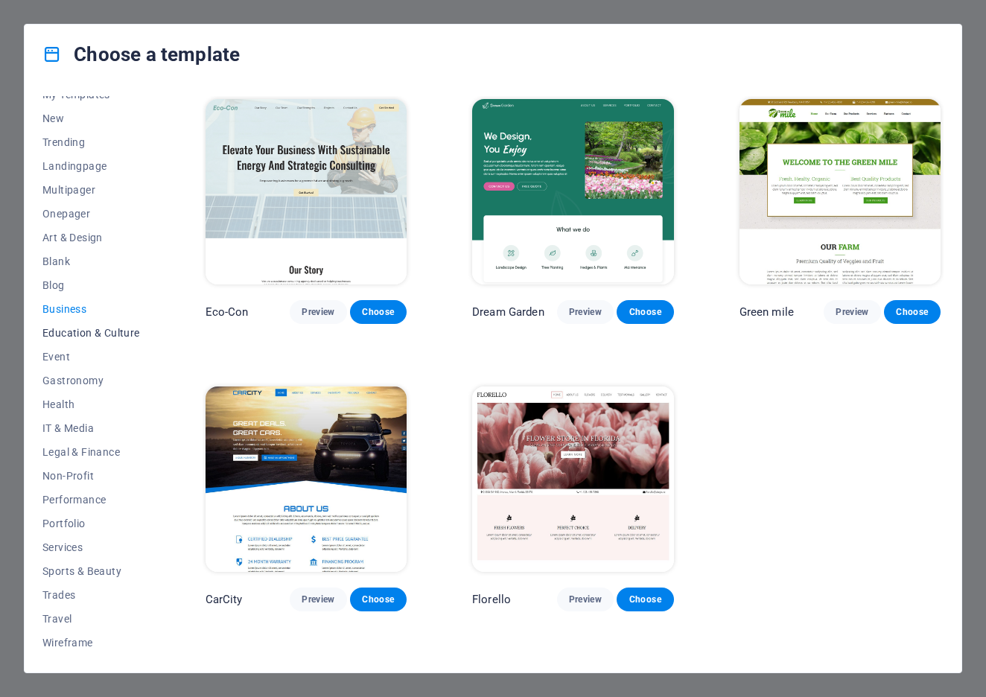
click at [77, 332] on span "Education & Culture" at bounding box center [91, 333] width 98 height 12
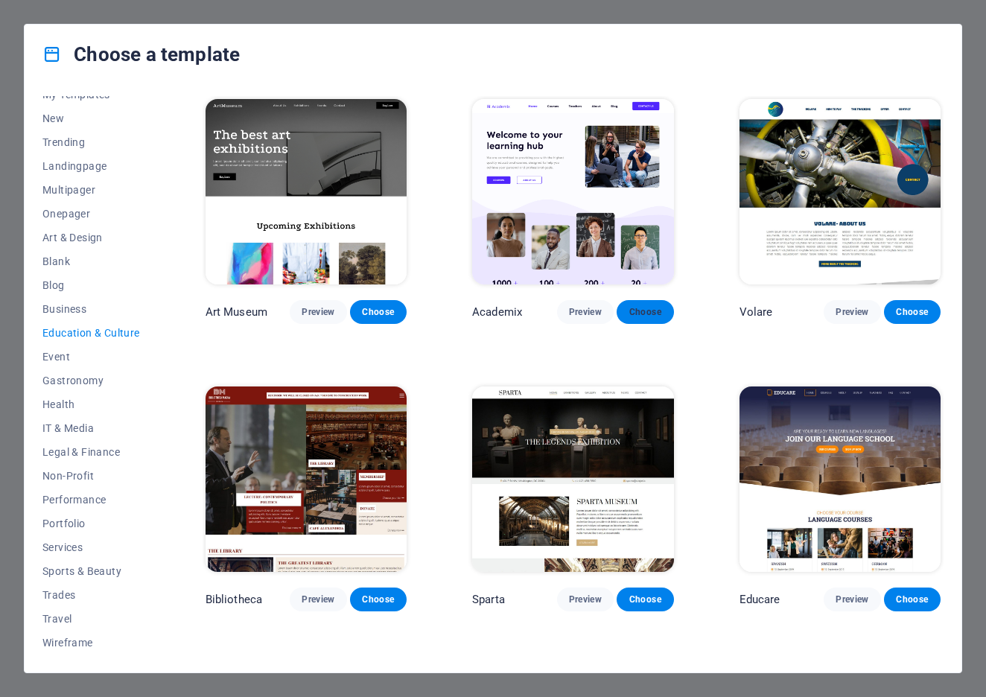
click at [635, 310] on span "Choose" at bounding box center [645, 312] width 33 height 12
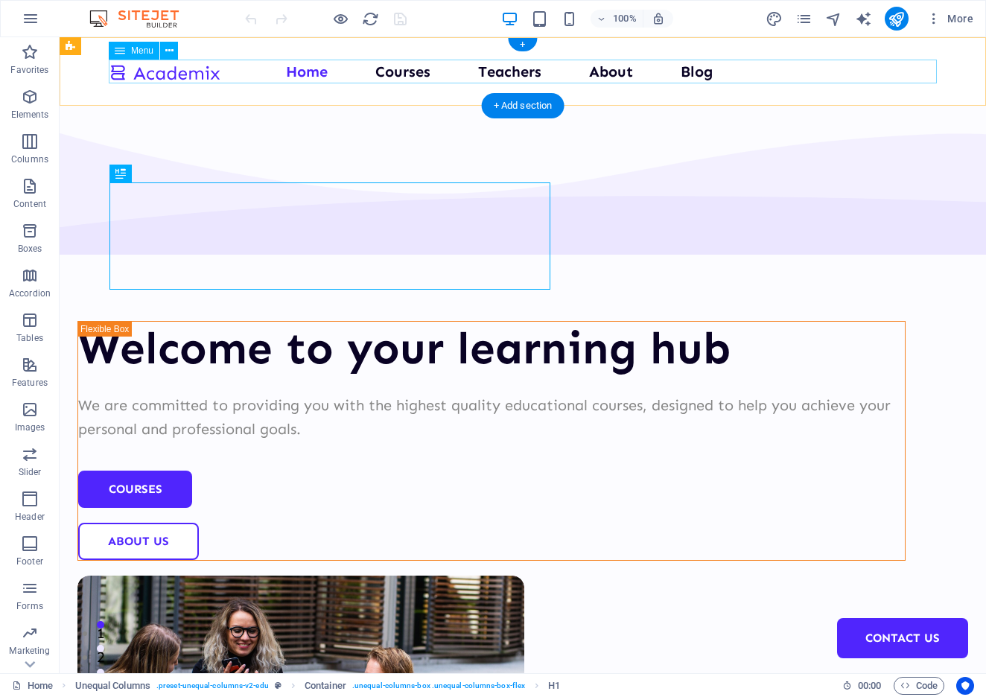
click at [603, 69] on nav "Home Courses Teachers About Blog Contact Us" at bounding box center [523, 72] width 828 height 24
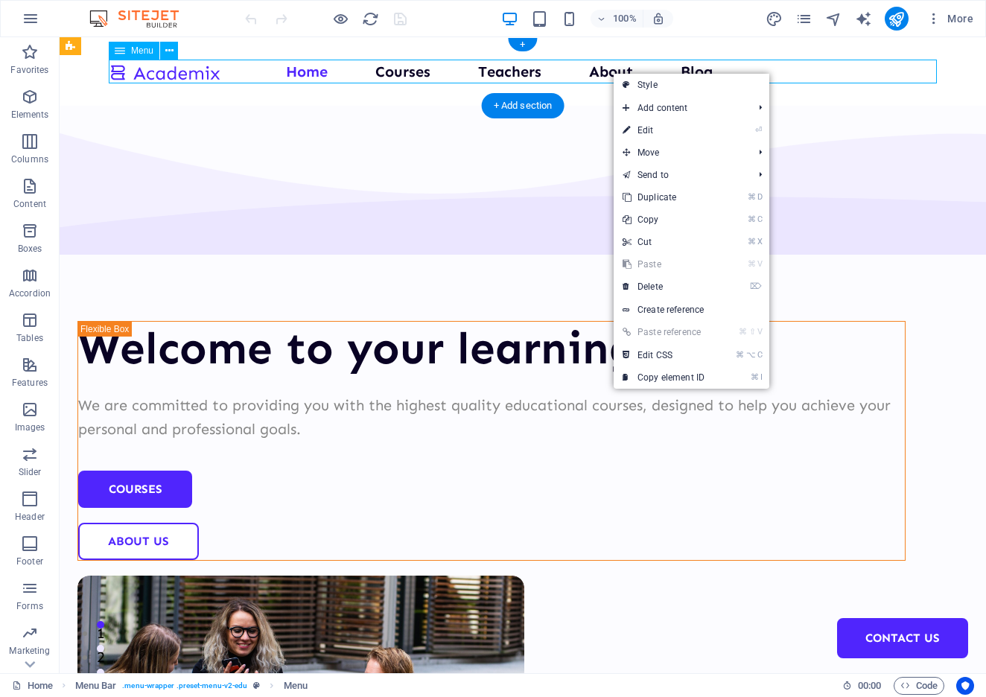
click at [608, 71] on nav "Home Courses Teachers About Blog Contact Us" at bounding box center [523, 72] width 828 height 24
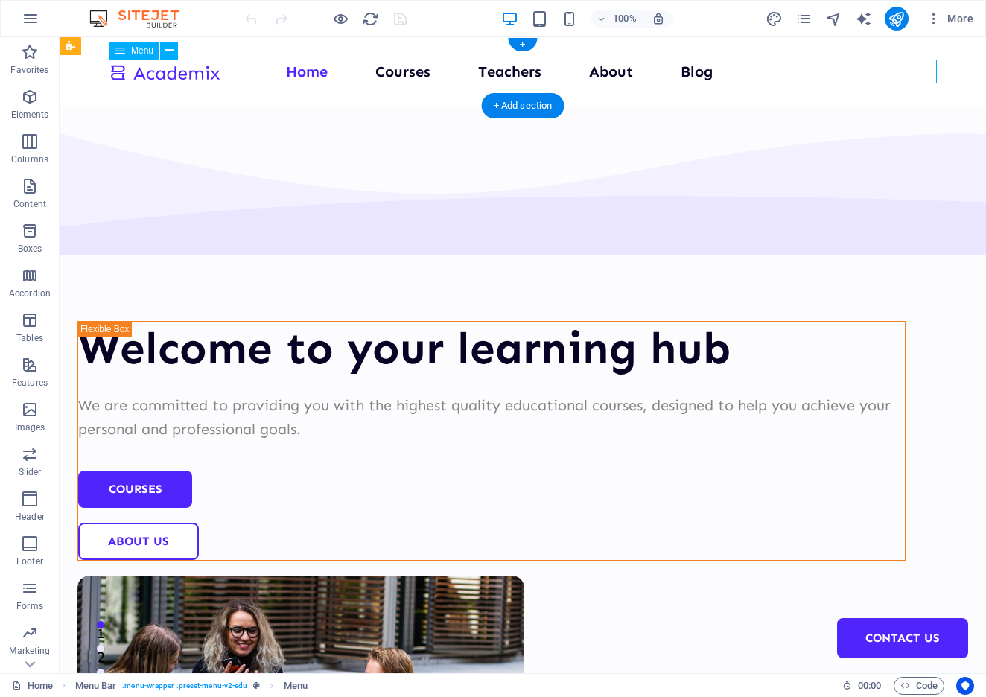
click at [609, 71] on nav "Home Courses Teachers About Blog Contact Us" at bounding box center [523, 72] width 828 height 24
click at [378, 75] on nav "Home Courses Teachers About Blog Contact Us" at bounding box center [523, 72] width 828 height 24
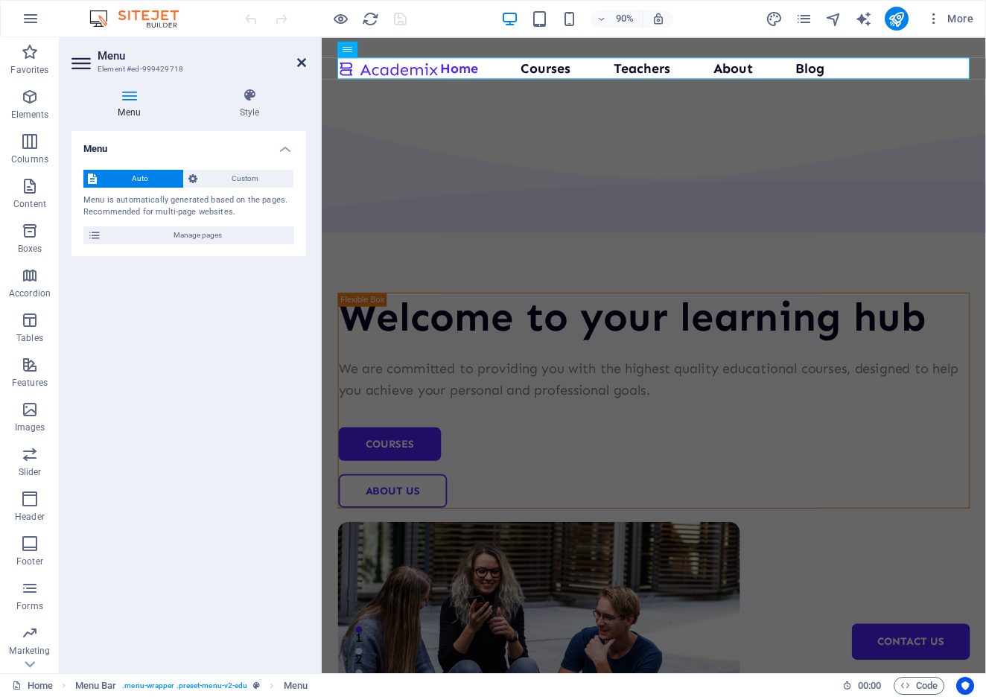
click at [305, 65] on icon at bounding box center [301, 63] width 9 height 12
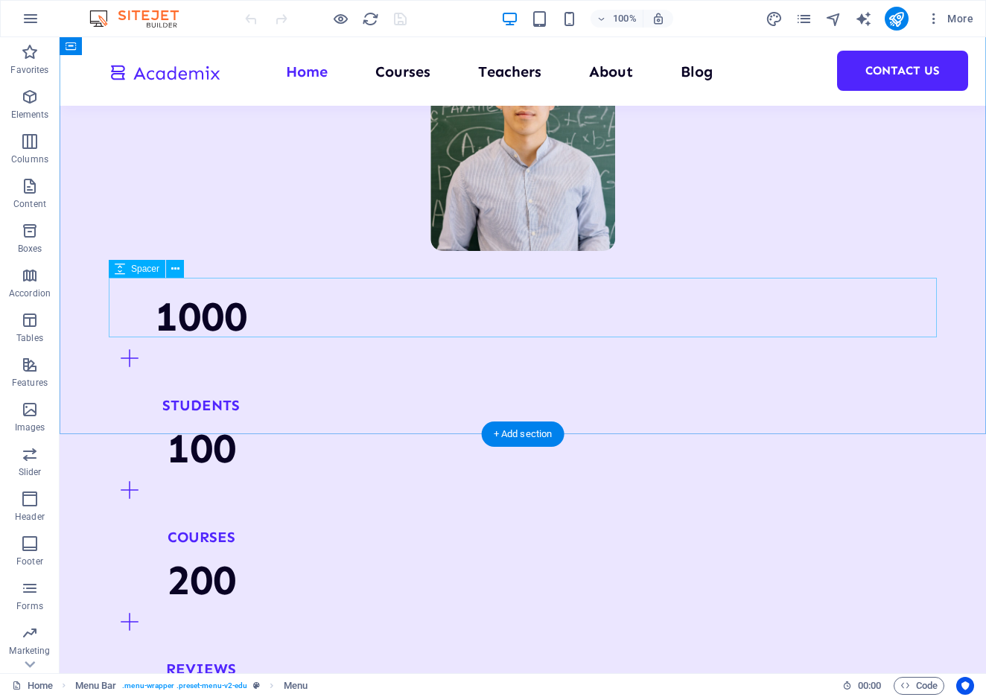
scroll to position [1590, 0]
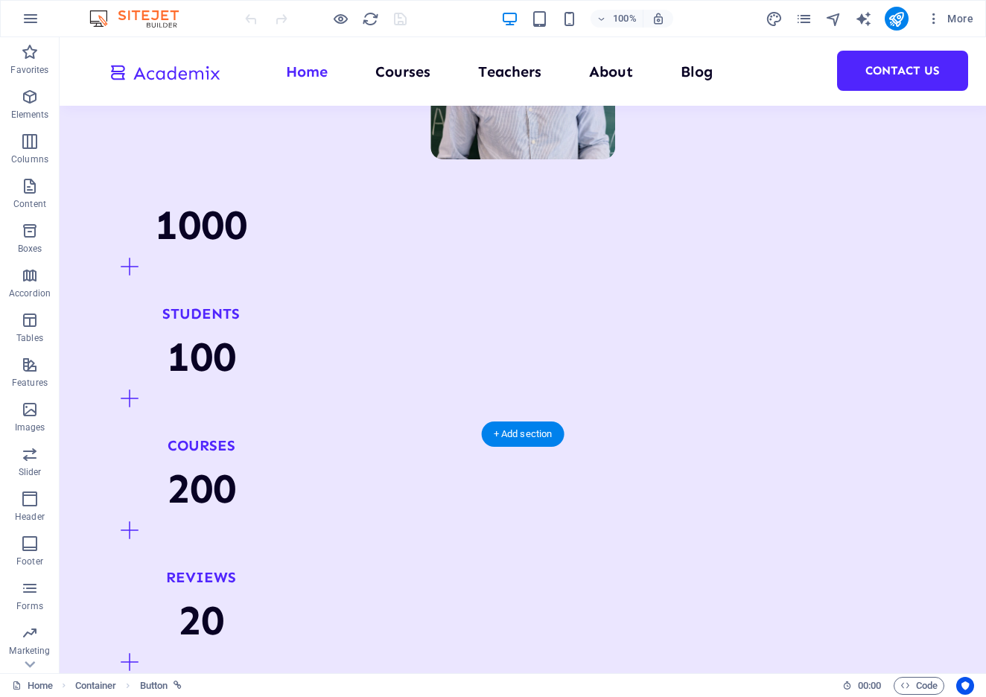
drag, startPoint x: 511, startPoint y: 335, endPoint x: 513, endPoint y: 308, distance: 26.9
drag, startPoint x: 516, startPoint y: 292, endPoint x: 512, endPoint y: 374, distance: 82.0
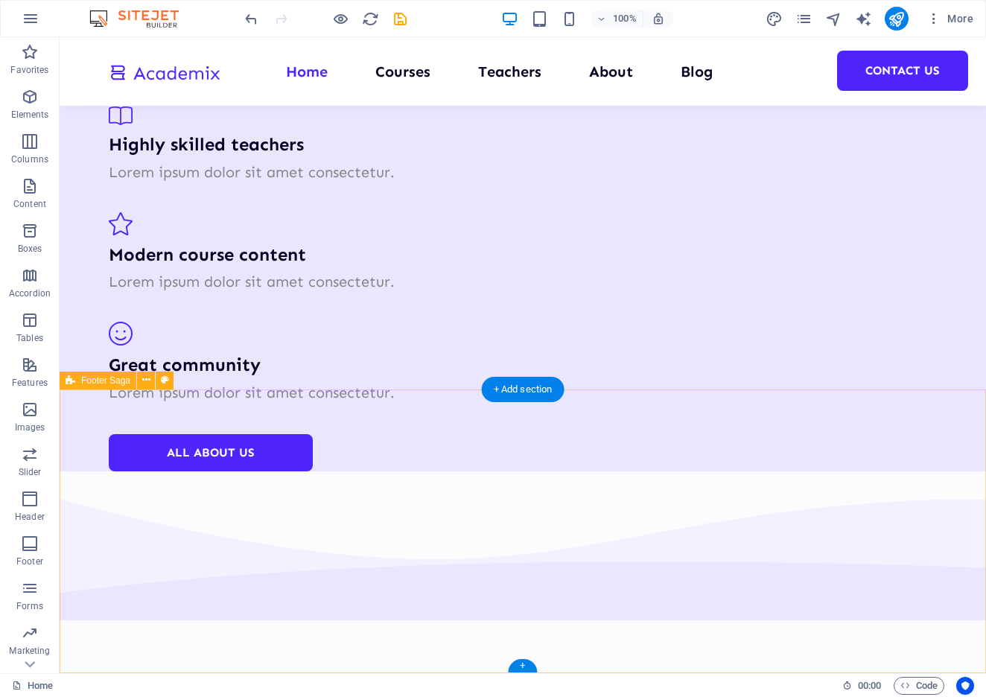
scroll to position [0, 0]
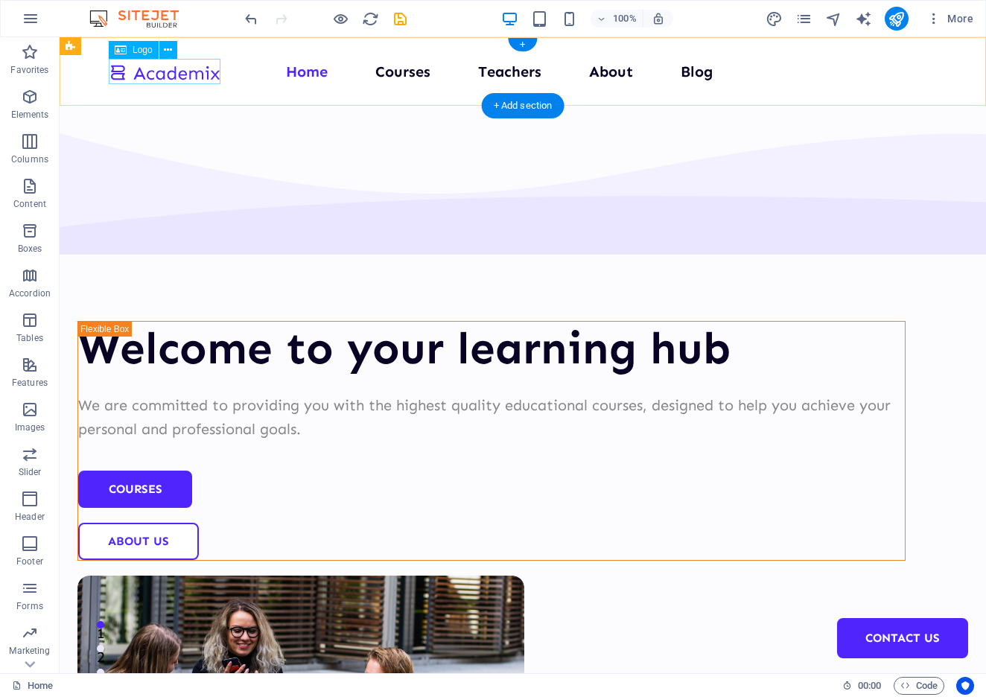
click at [186, 76] on div at bounding box center [165, 72] width 112 height 25
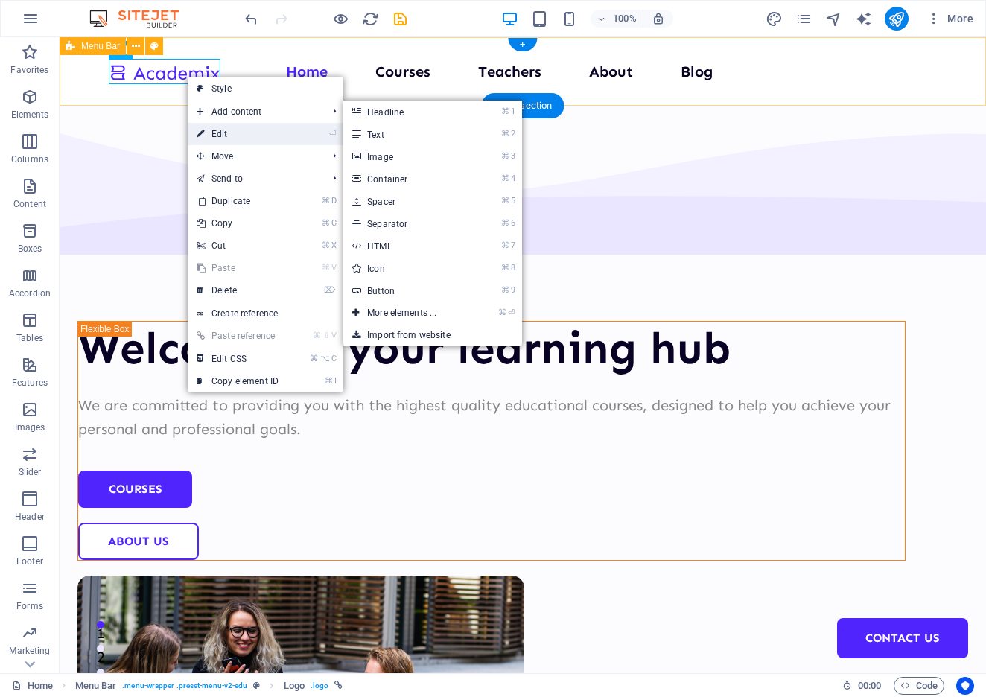
click at [226, 128] on link "⏎ Edit" at bounding box center [238, 134] width 100 height 22
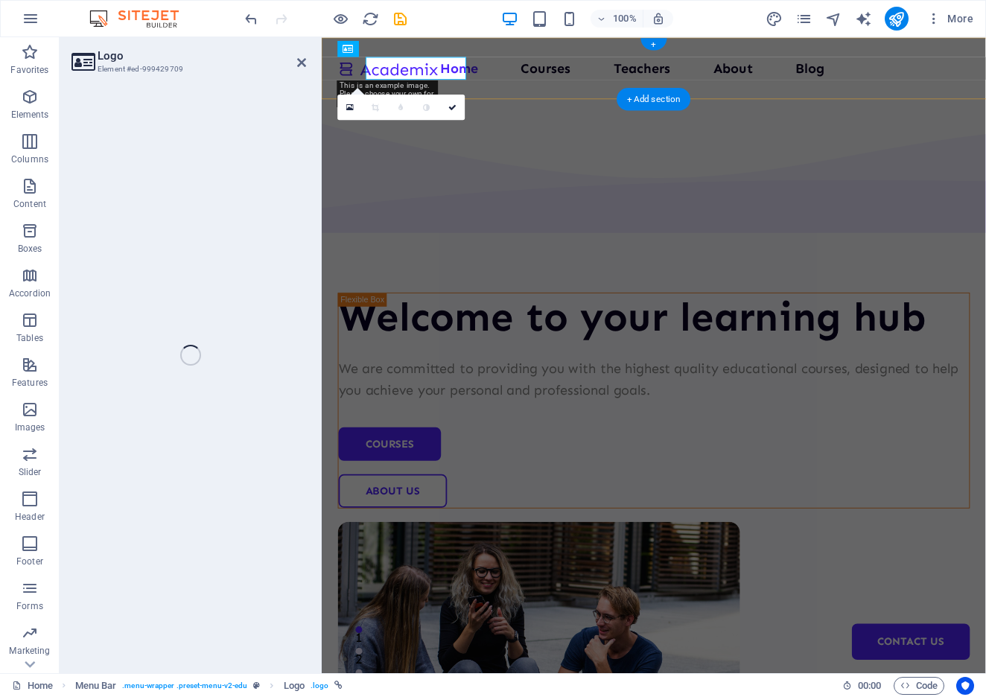
select select "px"
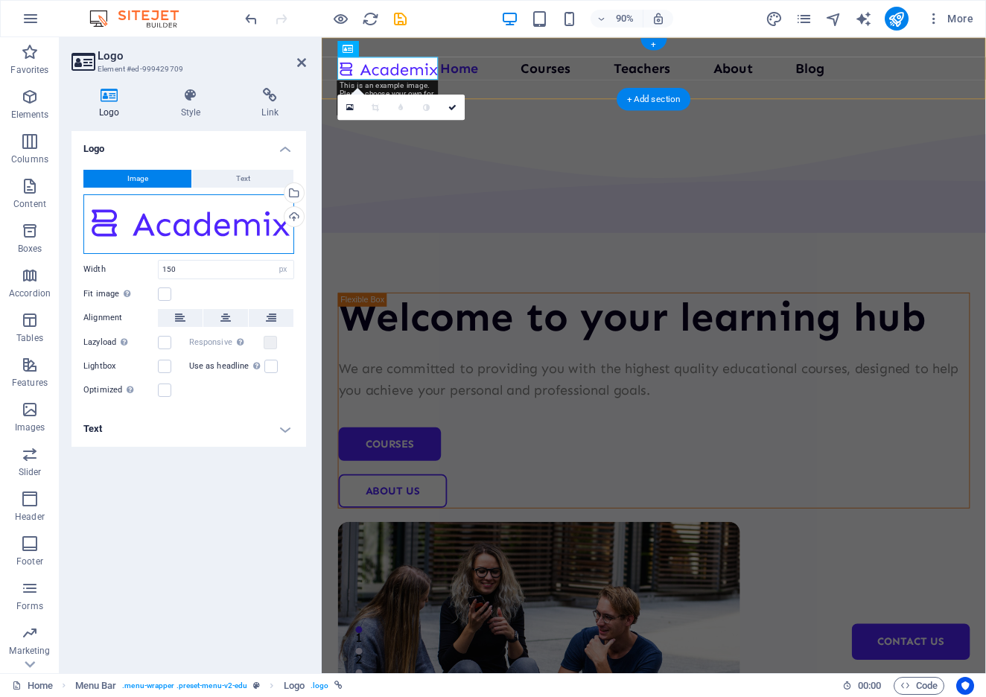
click at [181, 236] on div "Drag files here, click to choose files or select files from Files or our free s…" at bounding box center [188, 224] width 211 height 60
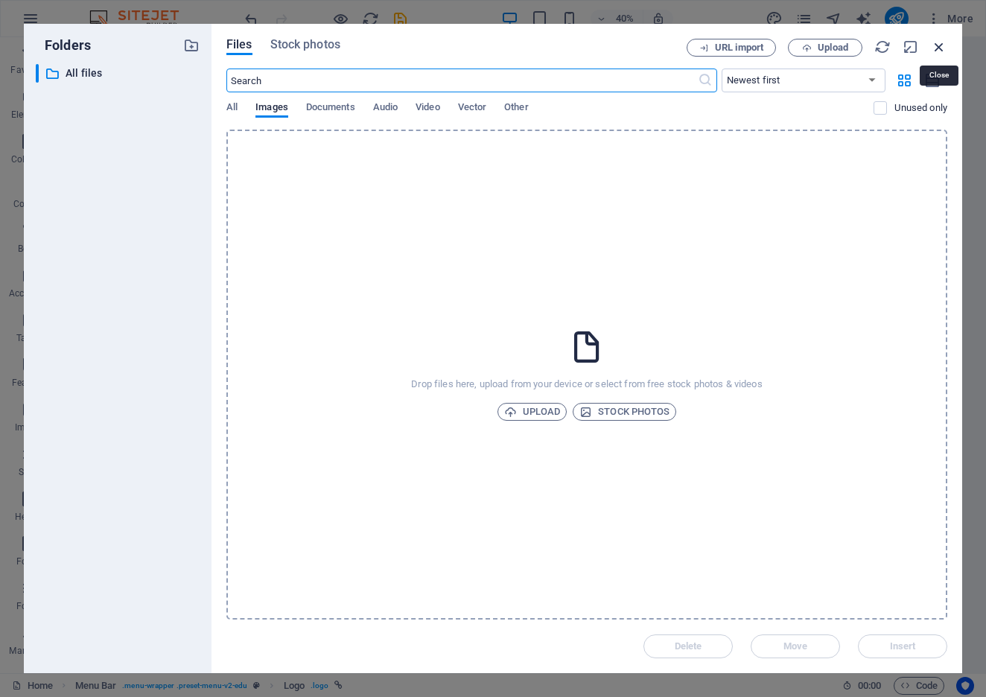
click at [936, 48] on icon "button" at bounding box center [939, 47] width 16 height 16
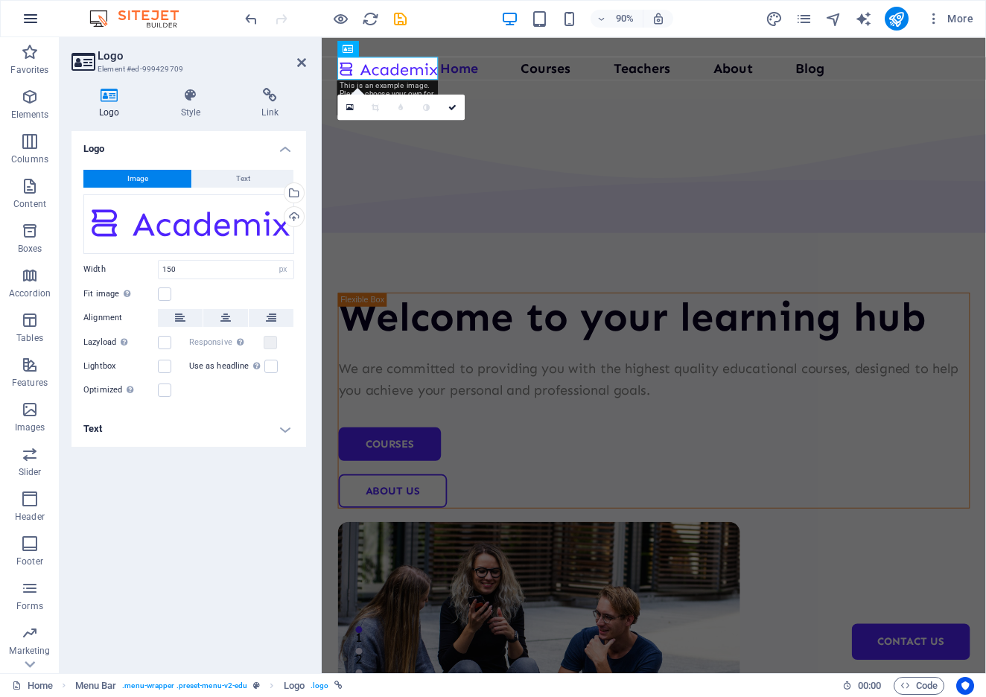
click at [31, 24] on icon "button" at bounding box center [31, 19] width 18 height 18
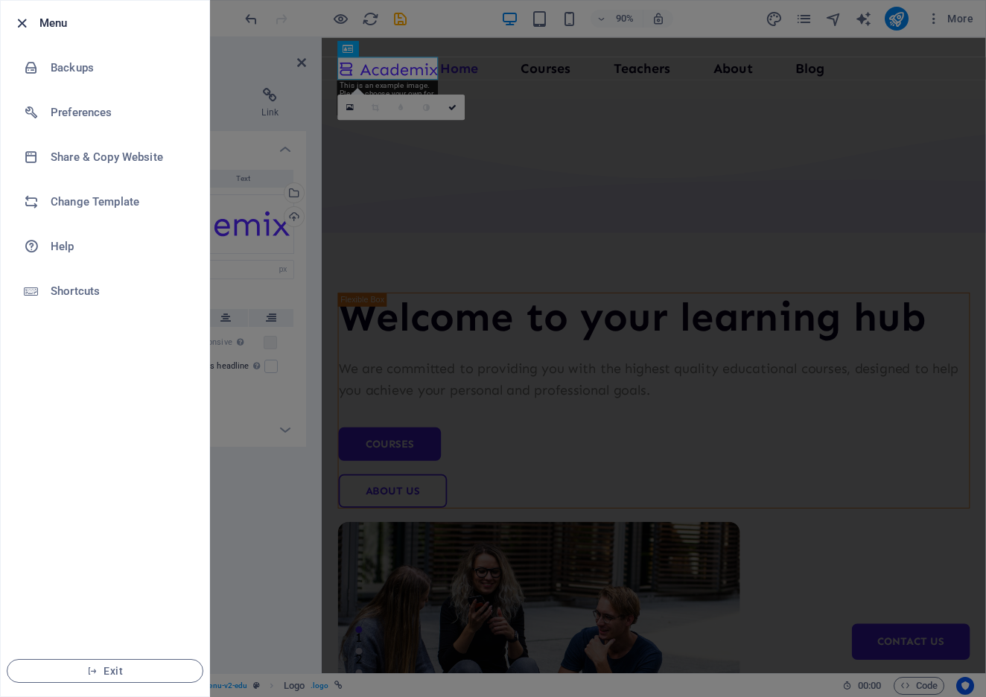
click at [28, 22] on icon "button" at bounding box center [21, 23] width 17 height 17
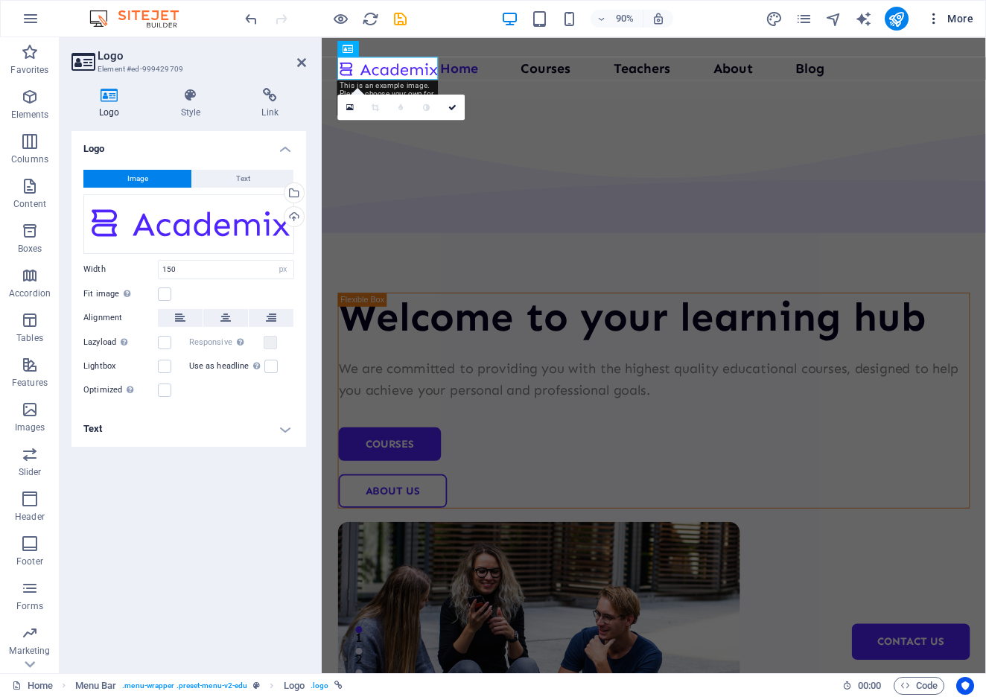
click at [959, 19] on span "More" at bounding box center [950, 18] width 47 height 15
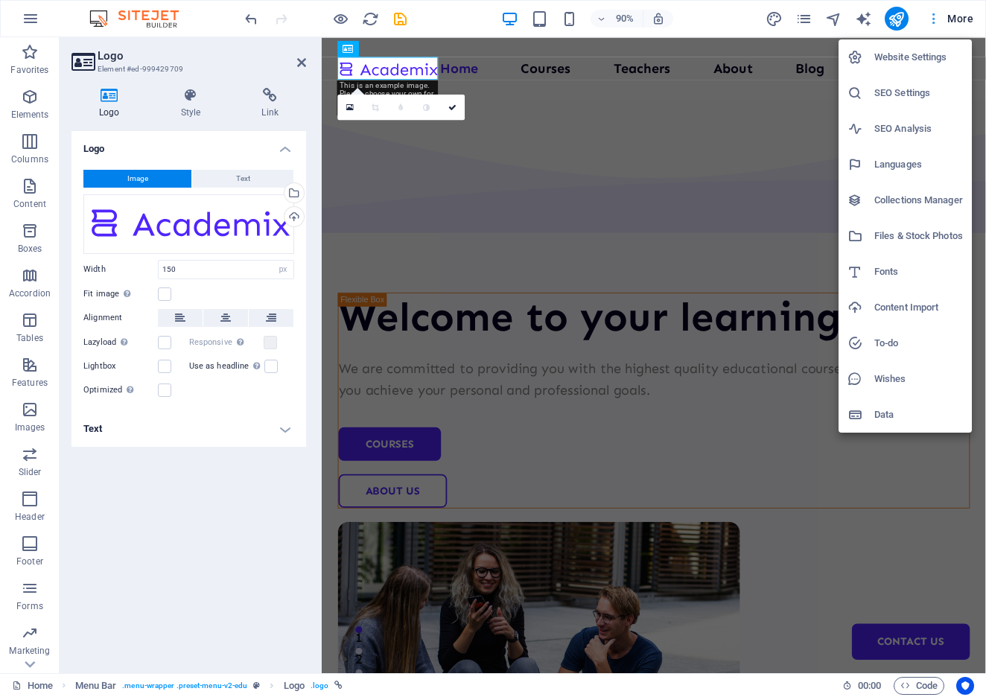
click at [959, 19] on div at bounding box center [493, 348] width 986 height 697
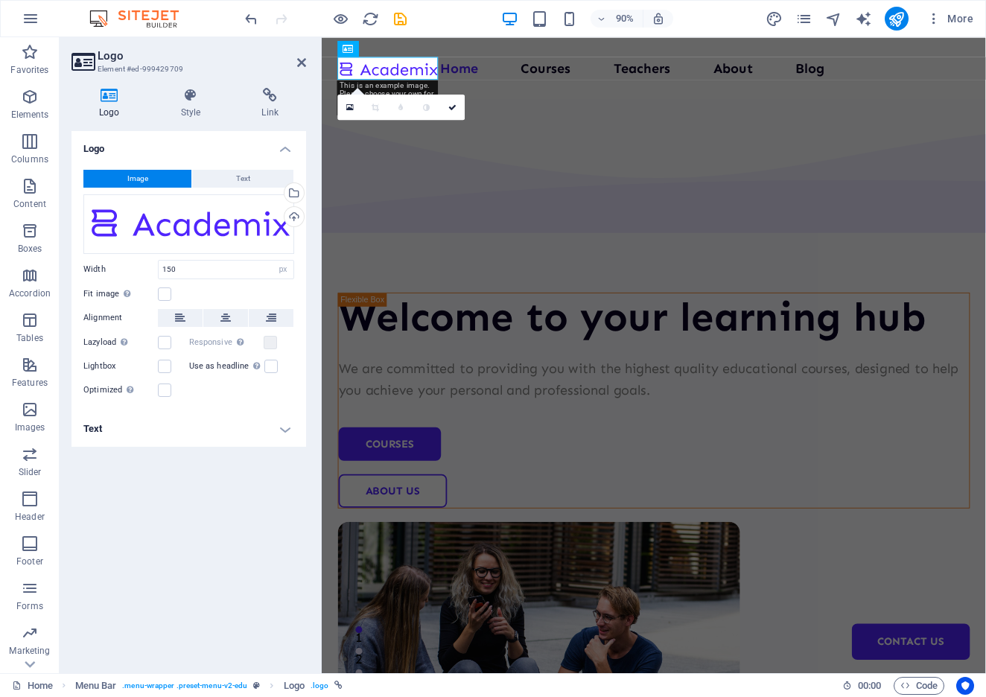
click at [148, 590] on div "Logo Image Text Drag files here, click to choose files or select files from Fil…" at bounding box center [189, 396] width 235 height 530
click at [39, 20] on button "button" at bounding box center [31, 19] width 36 height 36
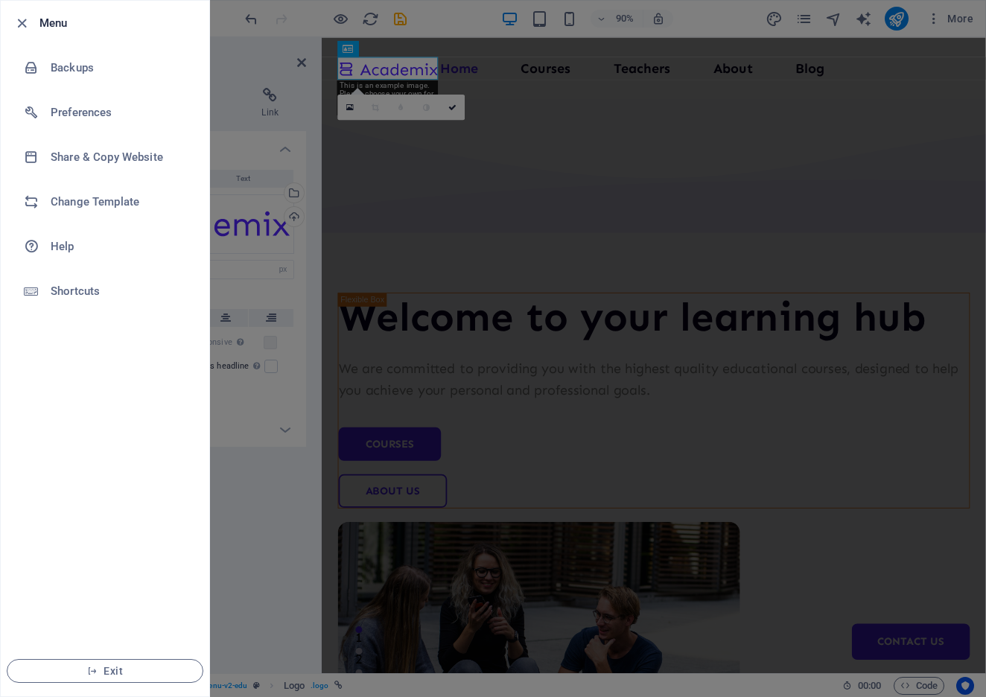
click at [39, 20] on h6 "Menu" at bounding box center [118, 23] width 158 height 18
click at [141, 668] on span "Exit" at bounding box center [104, 671] width 171 height 12
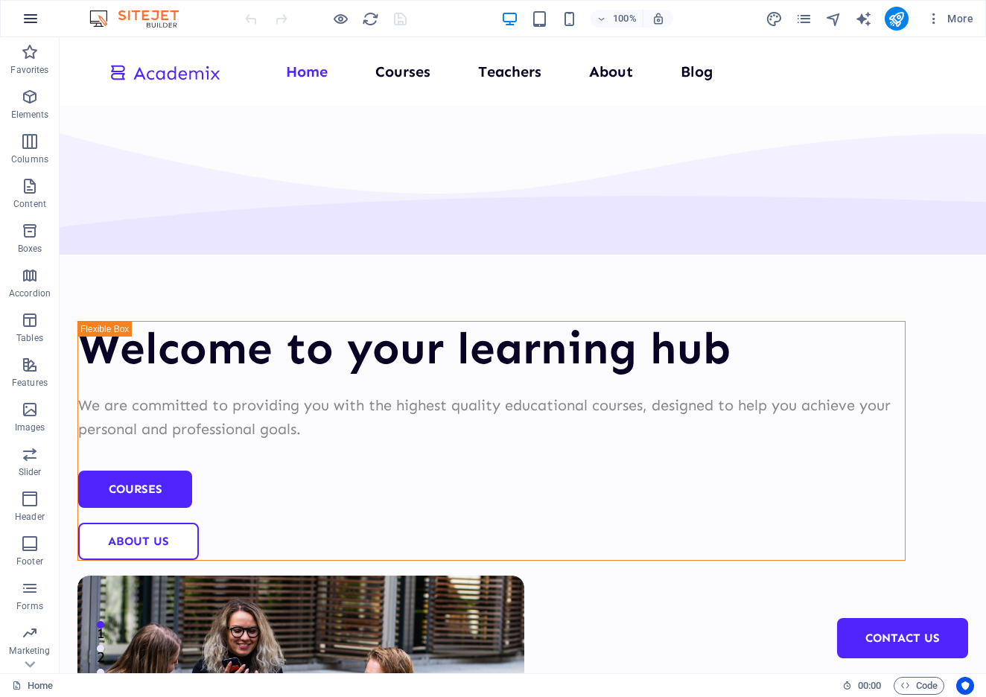
click at [34, 16] on icon "button" at bounding box center [31, 19] width 18 height 18
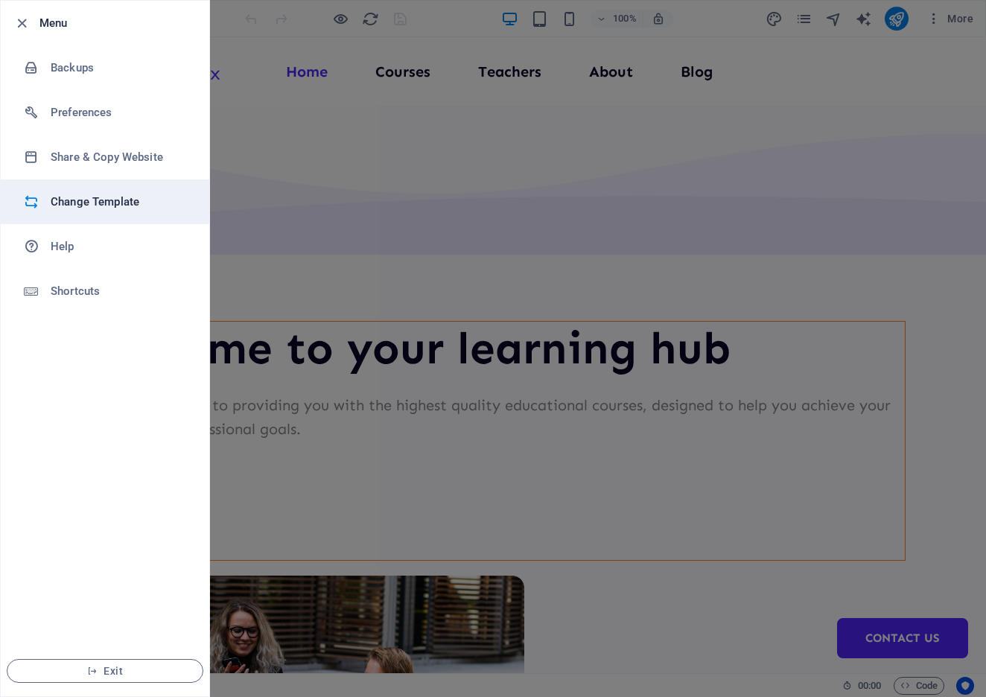
click at [72, 193] on h6 "Change Template" at bounding box center [120, 202] width 138 height 18
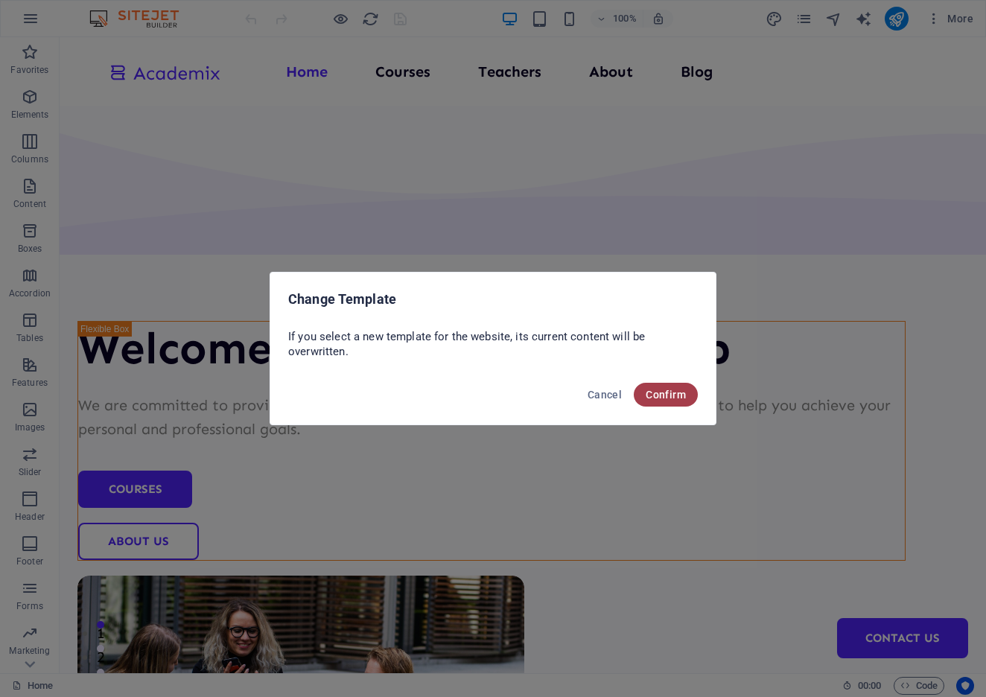
click at [671, 400] on span "Confirm" at bounding box center [666, 395] width 40 height 12
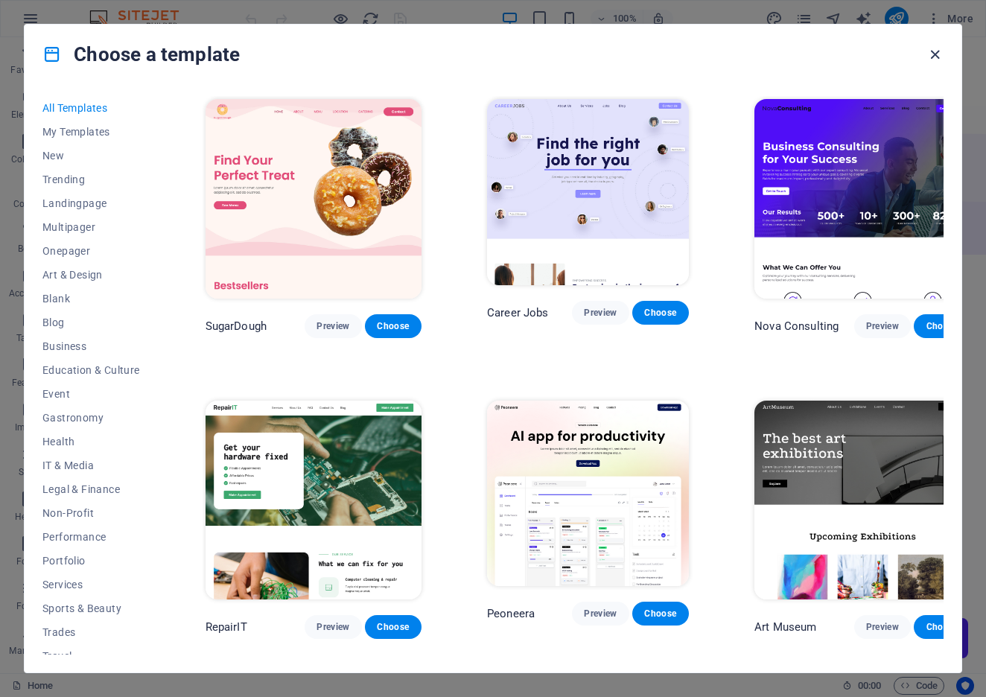
click at [936, 50] on icon "button" at bounding box center [935, 54] width 17 height 17
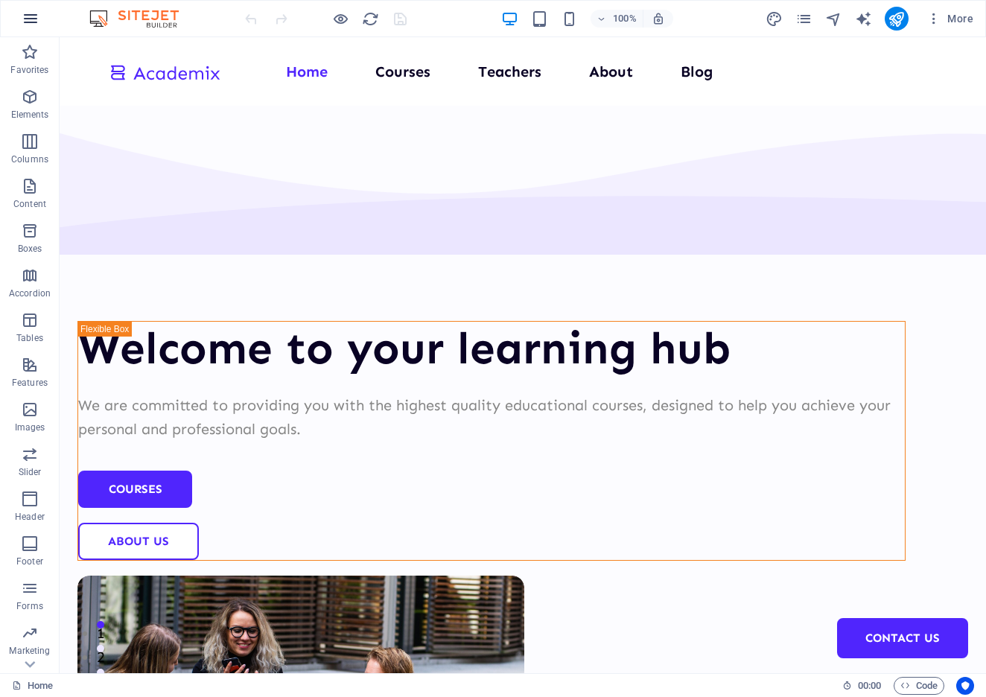
click at [40, 15] on button "button" at bounding box center [31, 19] width 36 height 36
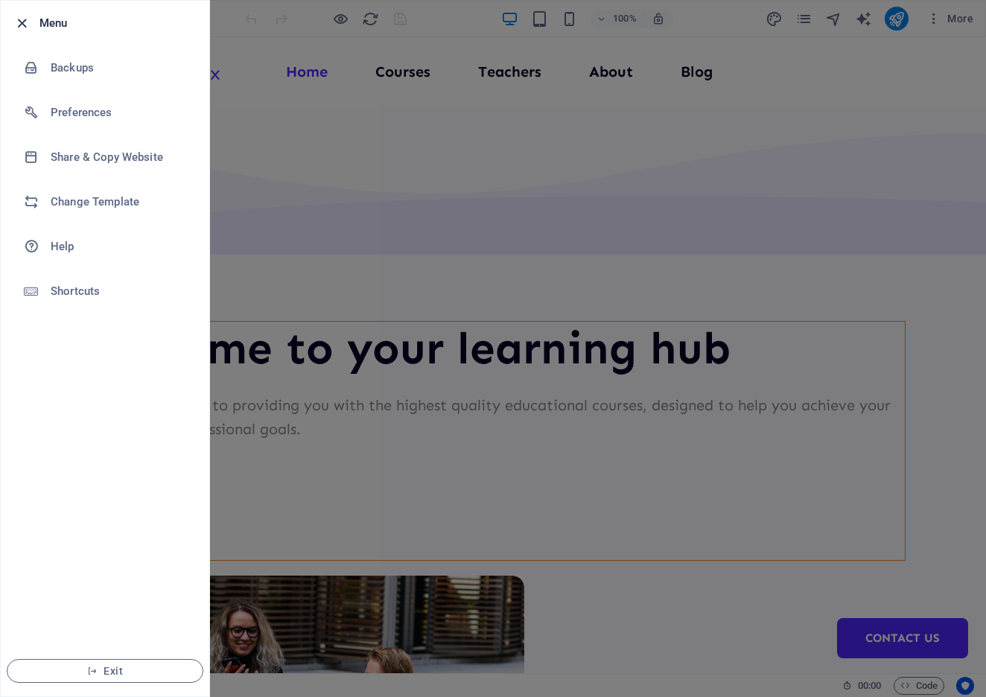
click at [25, 22] on icon "button" at bounding box center [21, 23] width 17 height 17
